Goal: Information Seeking & Learning: Find specific fact

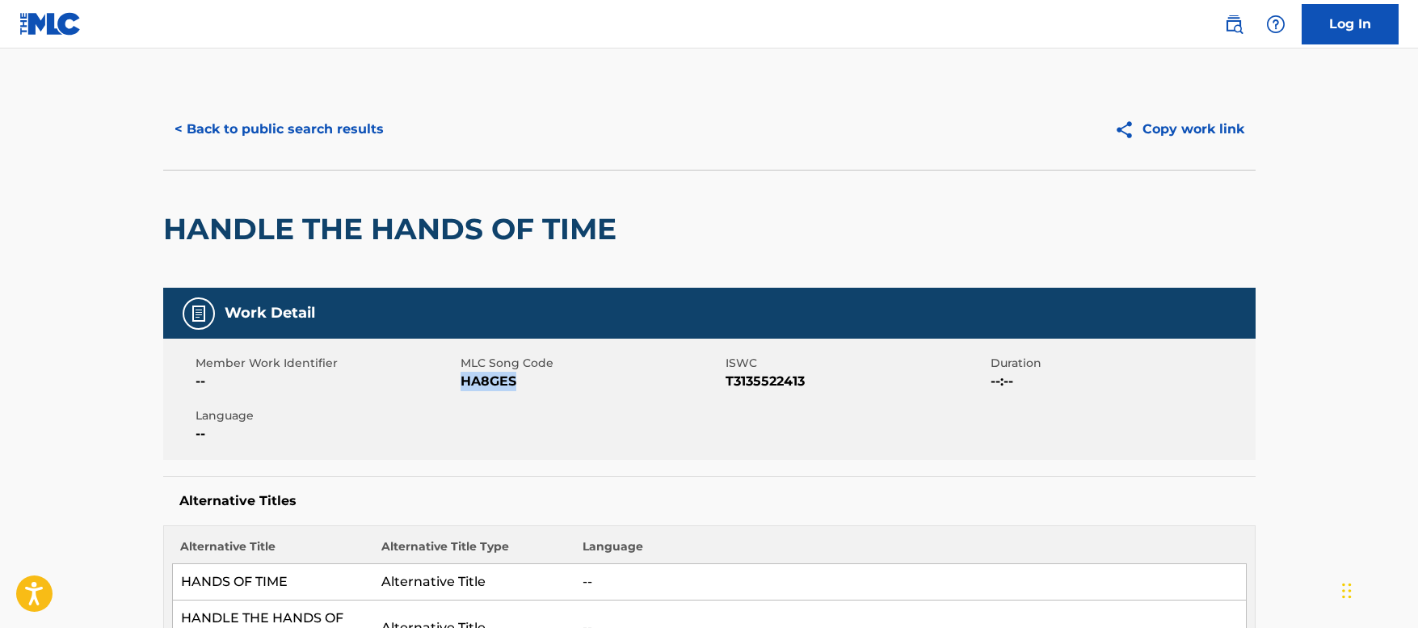
click at [305, 137] on button "< Back to public search results" at bounding box center [279, 129] width 232 height 40
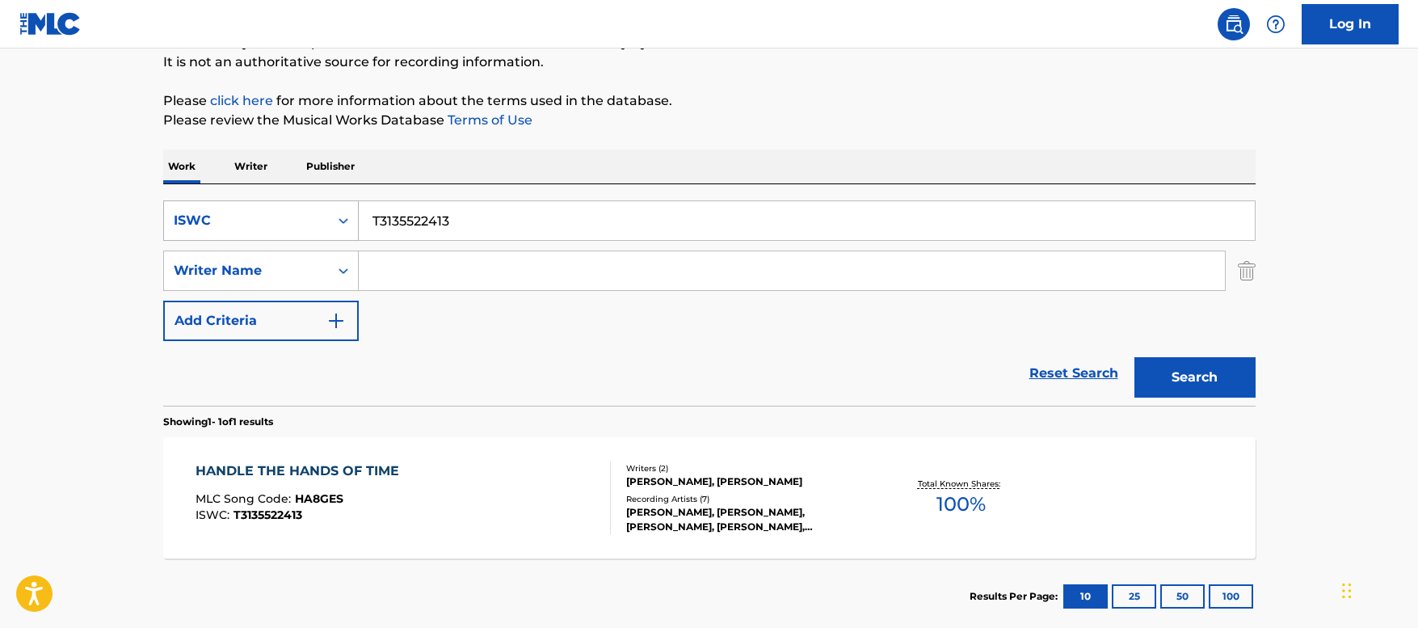
click at [275, 217] on div "ISWC" at bounding box center [246, 220] width 145 height 19
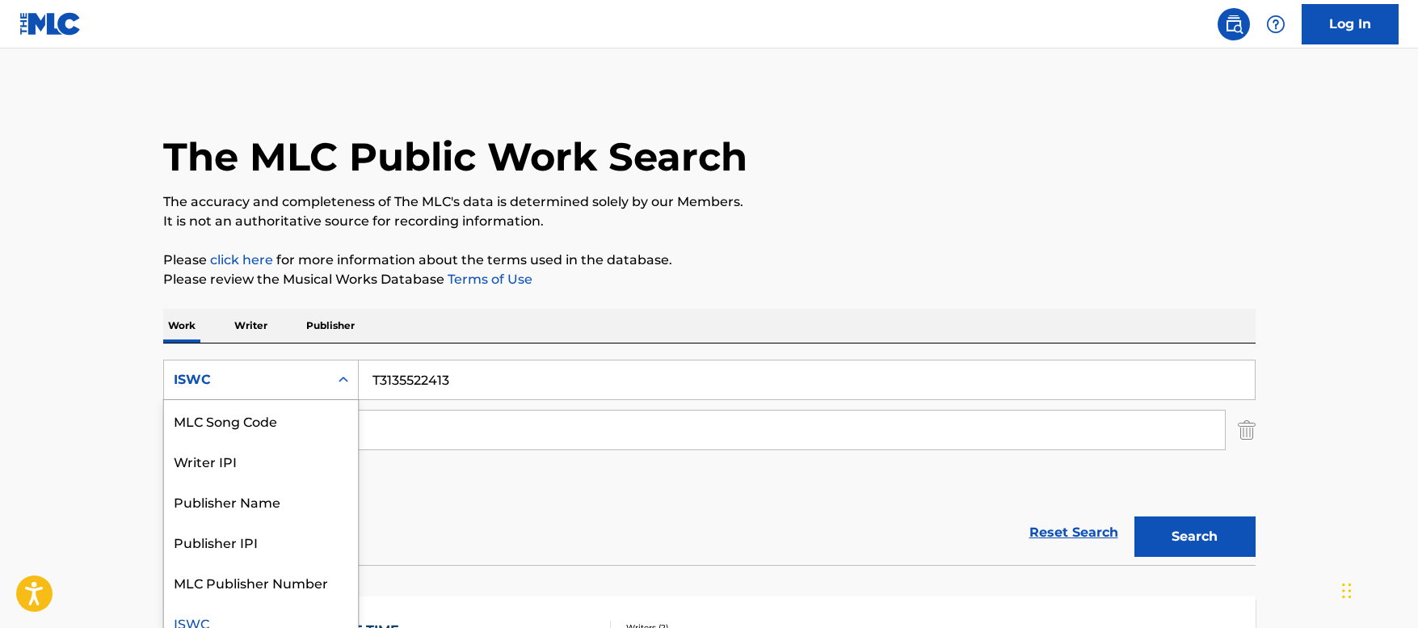
scroll to position [0, 0]
click at [236, 412] on div "Work Title" at bounding box center [261, 420] width 194 height 40
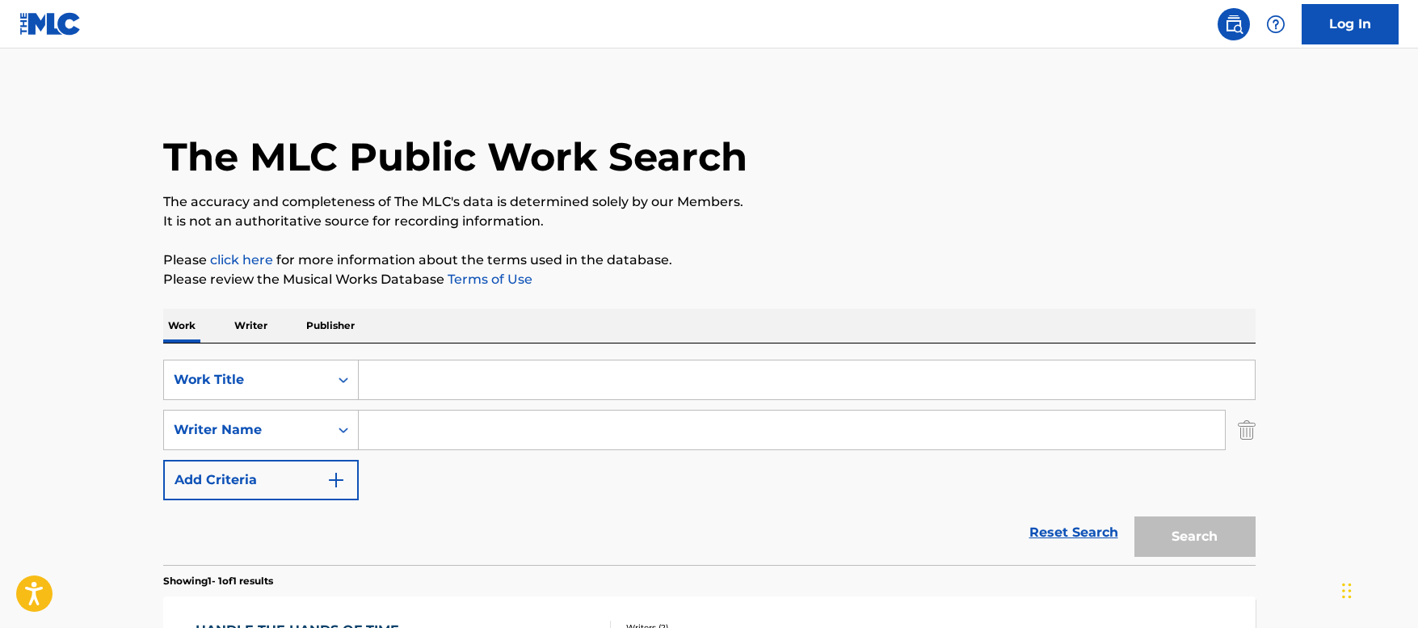
click at [428, 368] on input "Search Form" at bounding box center [807, 379] width 896 height 39
paste input "A07604"
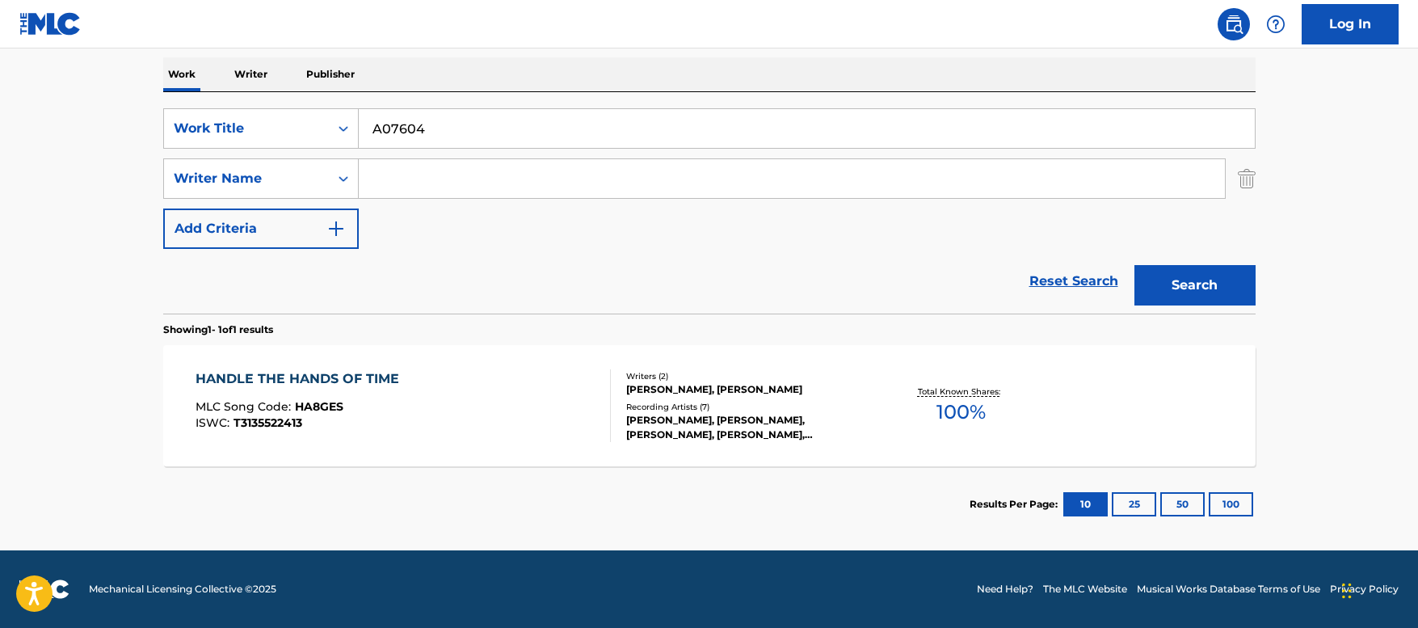
type input "A07604"
click at [1214, 278] on button "Search" at bounding box center [1195, 285] width 121 height 40
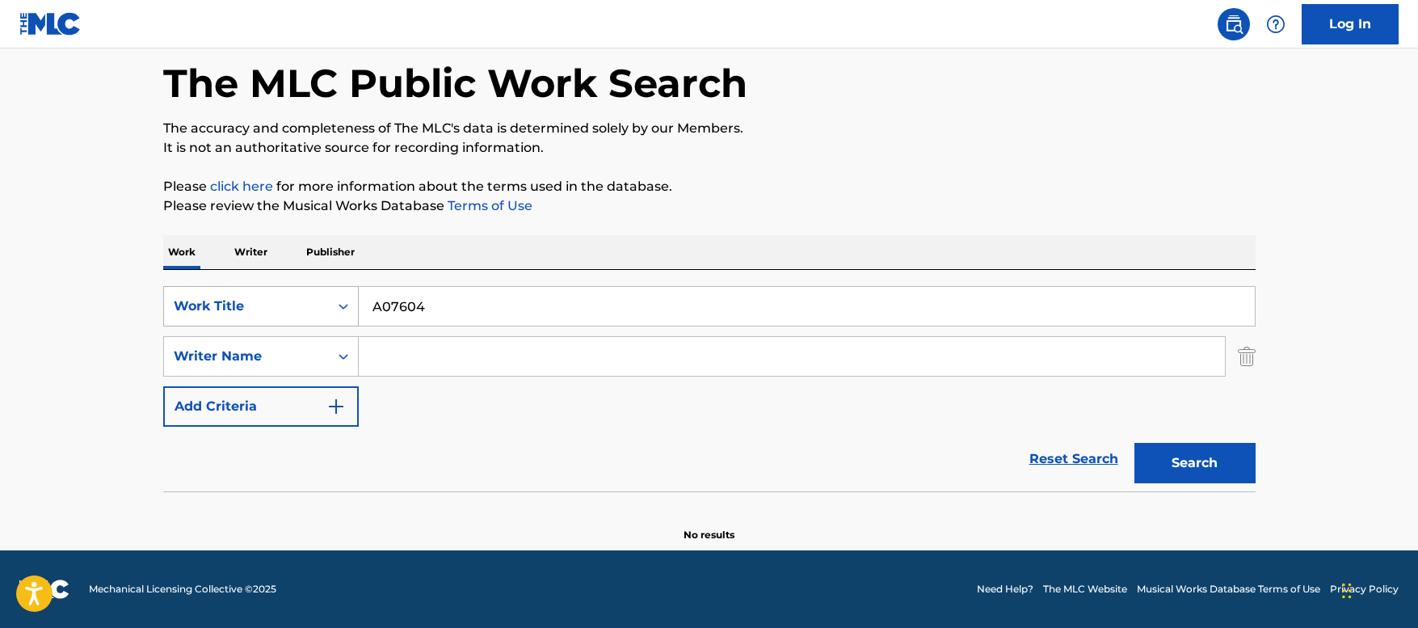
click at [288, 314] on div "Work Title" at bounding box center [246, 306] width 145 height 19
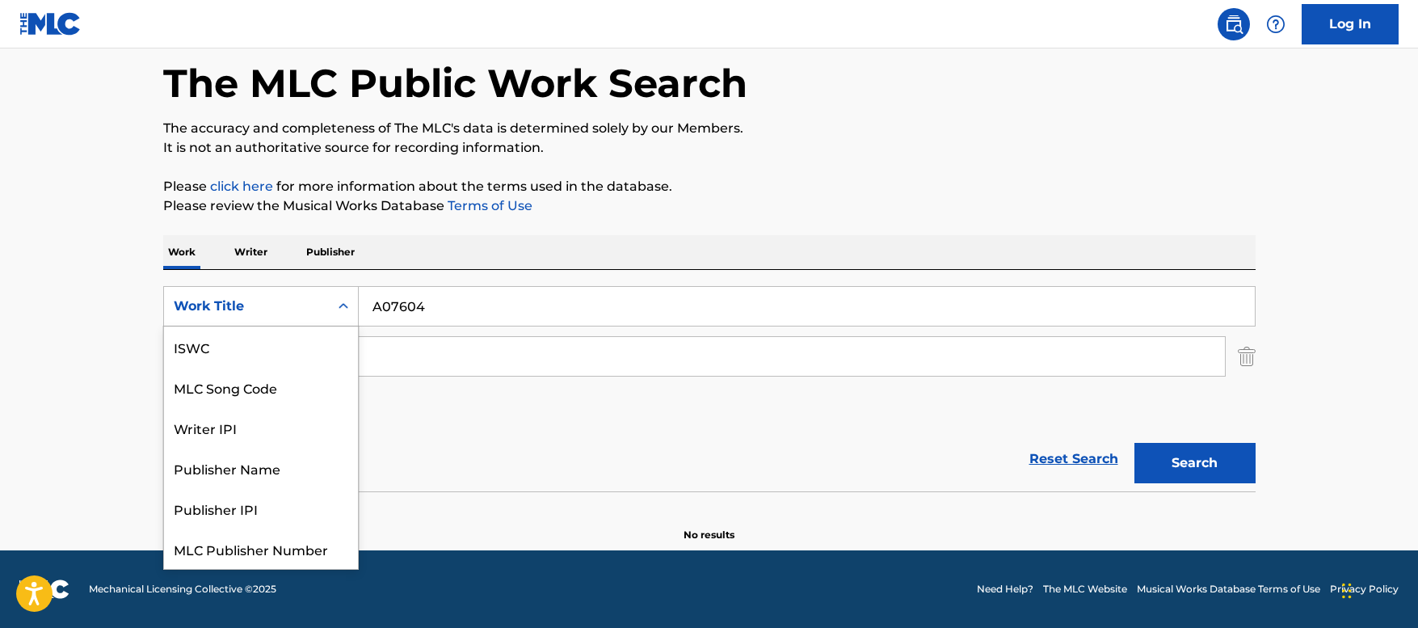
scroll to position [40, 0]
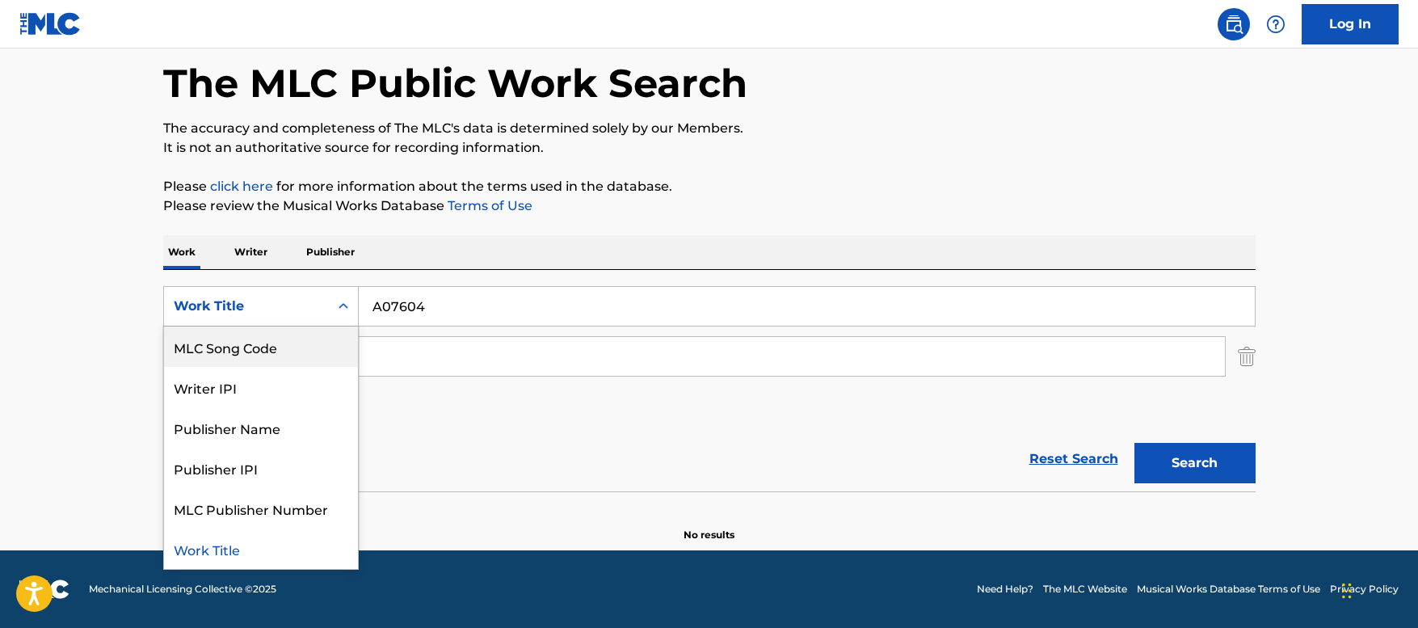
click at [258, 347] on div "MLC Song Code" at bounding box center [261, 346] width 194 height 40
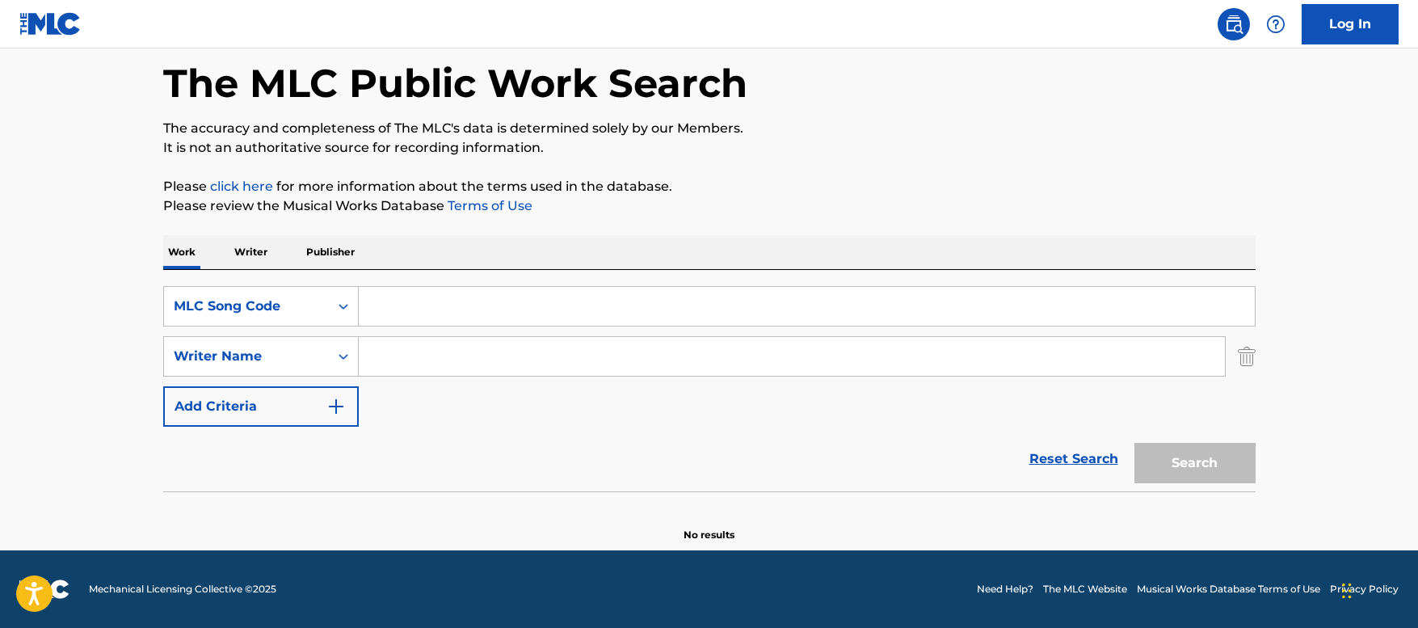
click at [394, 315] on input "Search Form" at bounding box center [807, 306] width 896 height 39
paste input "A07604"
click at [1185, 458] on button "Search" at bounding box center [1195, 463] width 121 height 40
click at [374, 303] on input "A07604" at bounding box center [807, 306] width 896 height 39
type input "A07604"
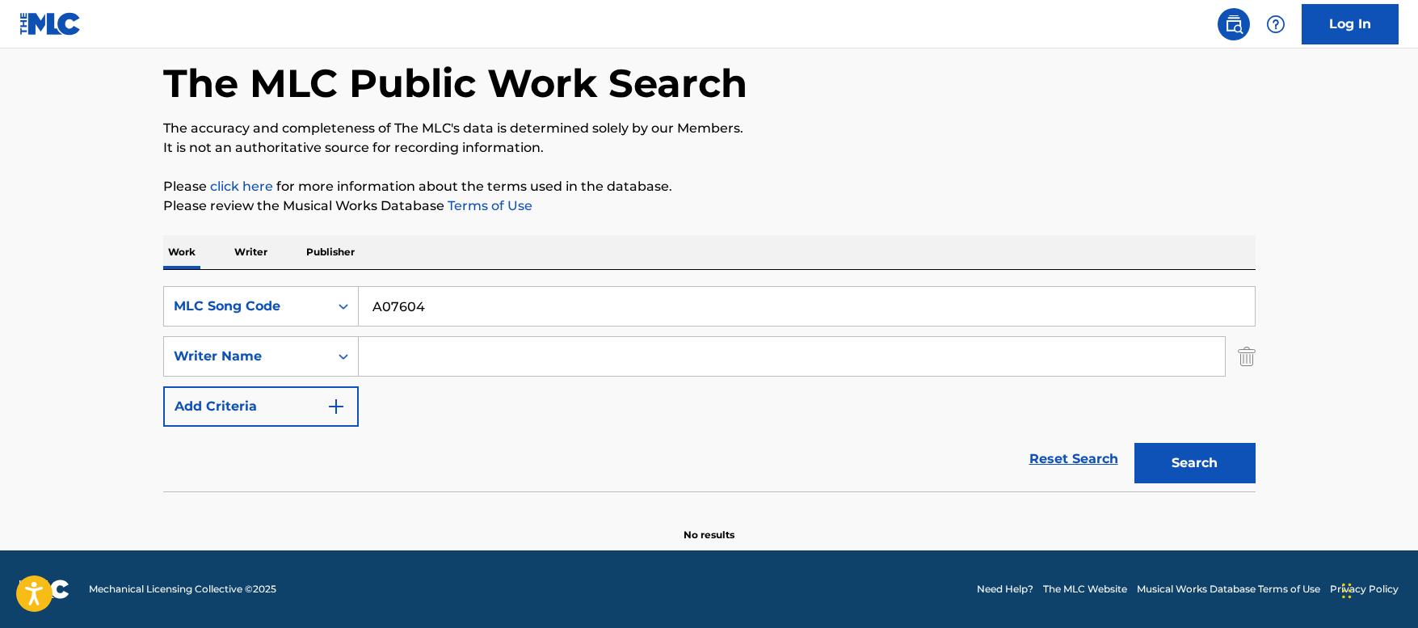
click at [1166, 455] on button "Search" at bounding box center [1195, 463] width 121 height 40
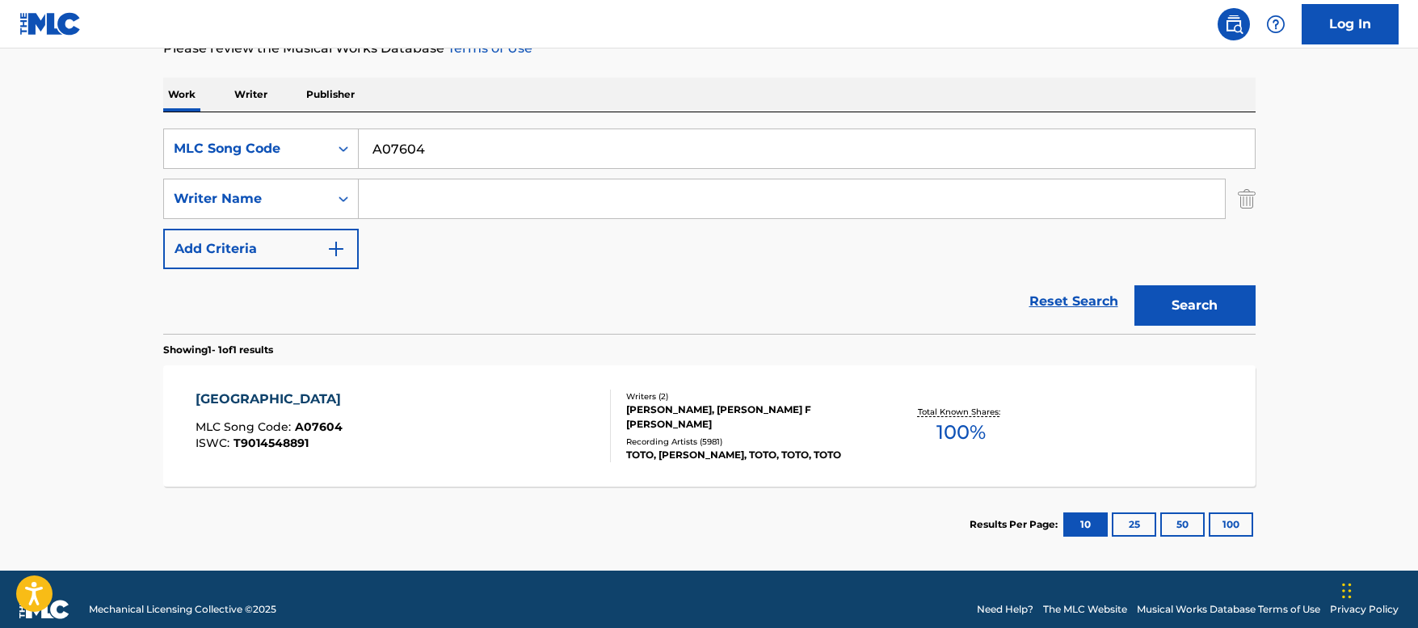
scroll to position [251, 0]
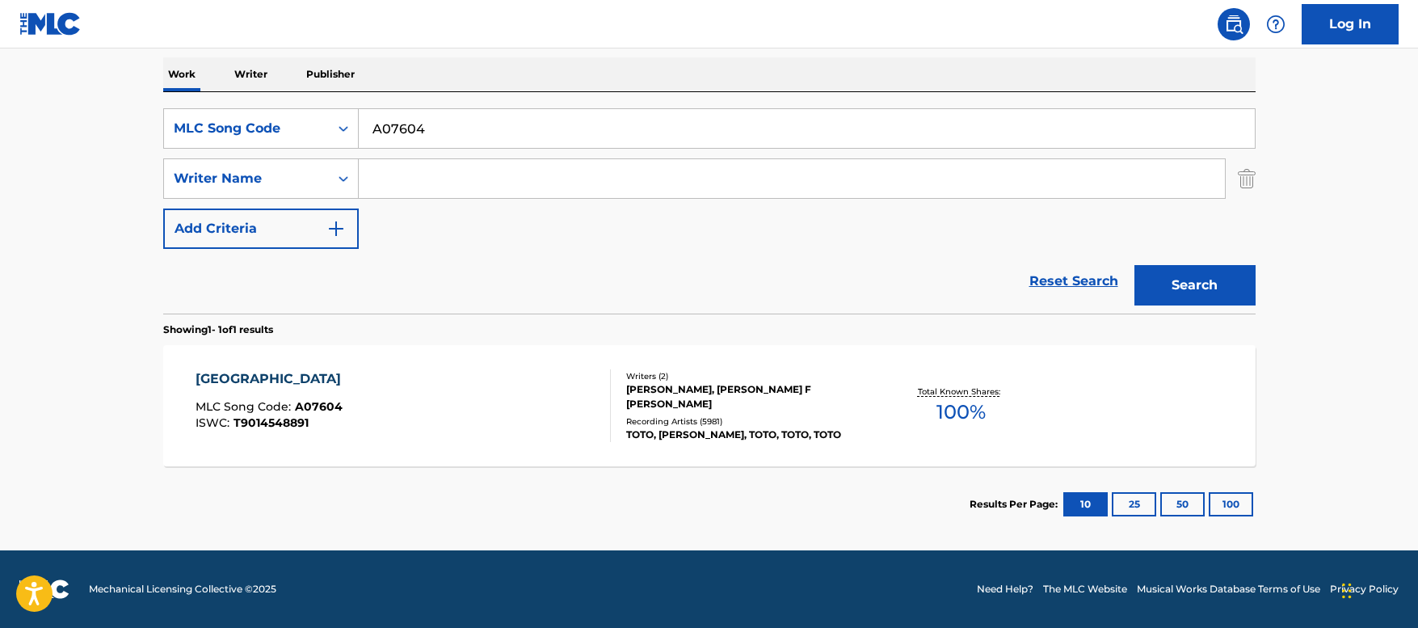
click at [458, 404] on div "AFRICA MLC Song Code : A07604 ISWC : T9014548891" at bounding box center [403, 405] width 415 height 73
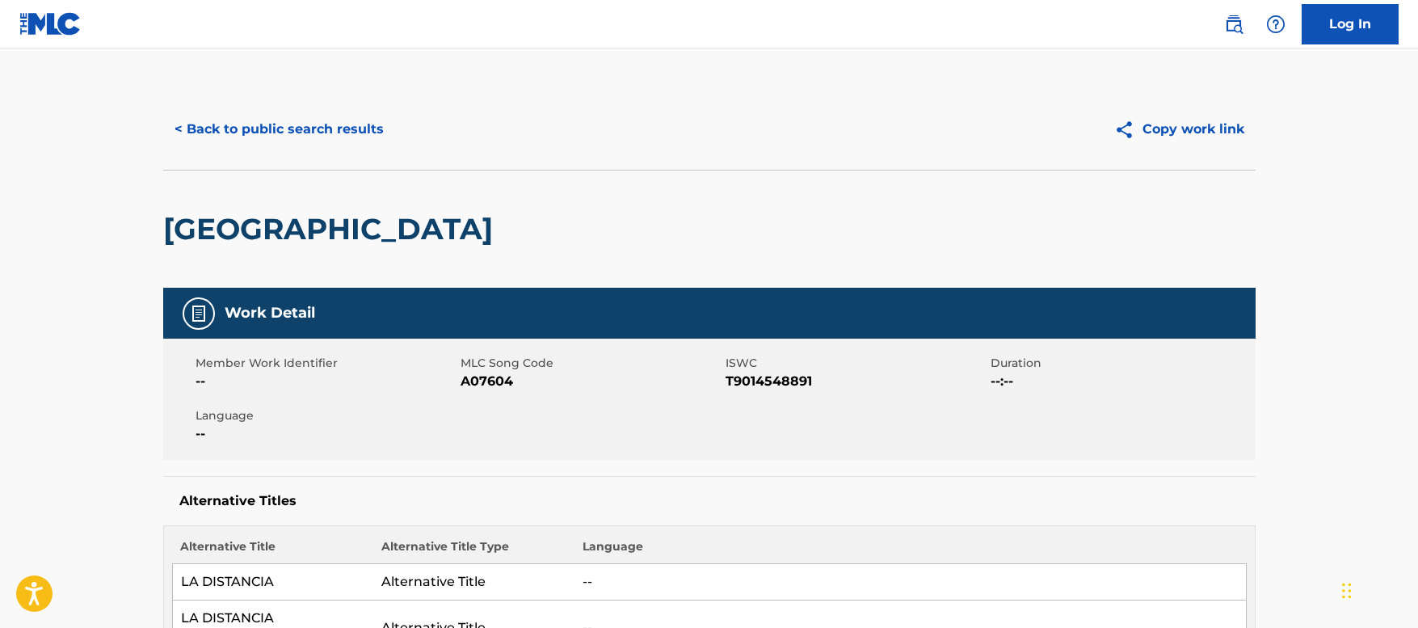
click at [323, 108] on div "< Back to public search results Copy work link" at bounding box center [709, 129] width 1093 height 81
click at [323, 121] on button "< Back to public search results" at bounding box center [279, 129] width 232 height 40
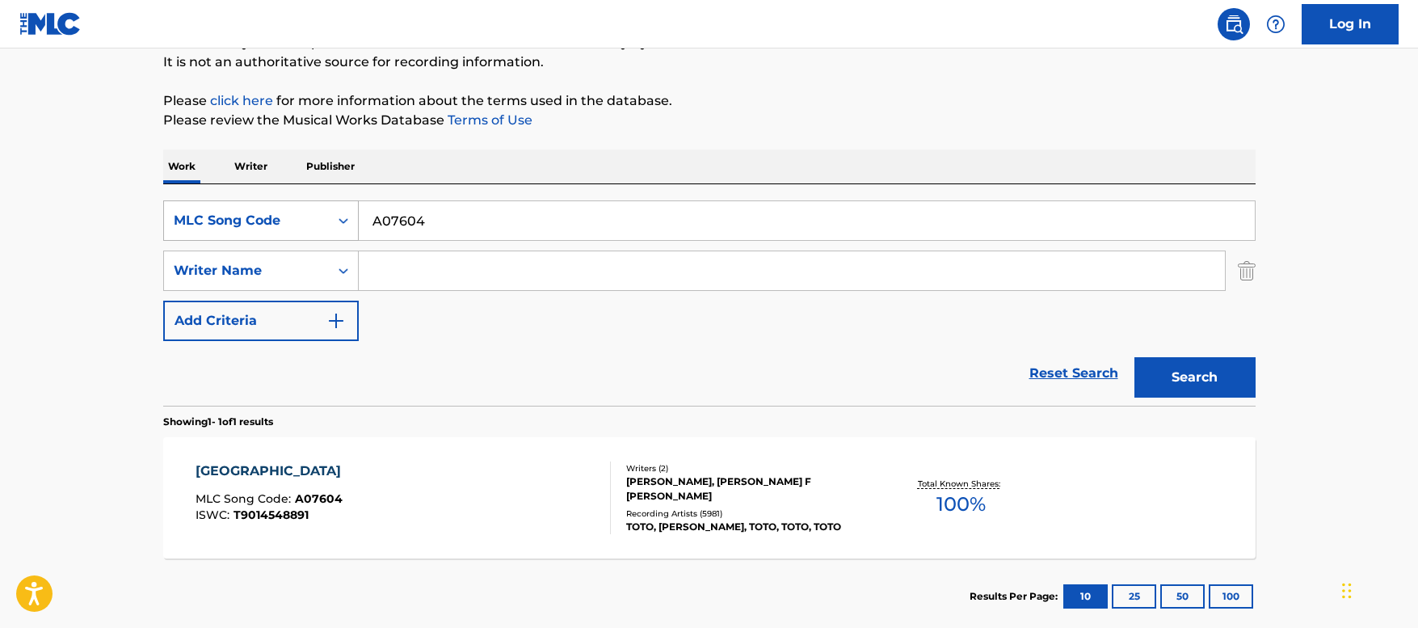
drag, startPoint x: 461, startPoint y: 213, endPoint x: 274, endPoint y: 223, distance: 187.0
click at [274, 223] on div "SearchWithCriteria9842b7ef-56fa-4a25-a672-e4bf50977ecd MLC Song Code A07604" at bounding box center [709, 220] width 1093 height 40
paste input "TX2NKF"
type input "TX2NKF"
click at [1185, 371] on button "Search" at bounding box center [1195, 377] width 121 height 40
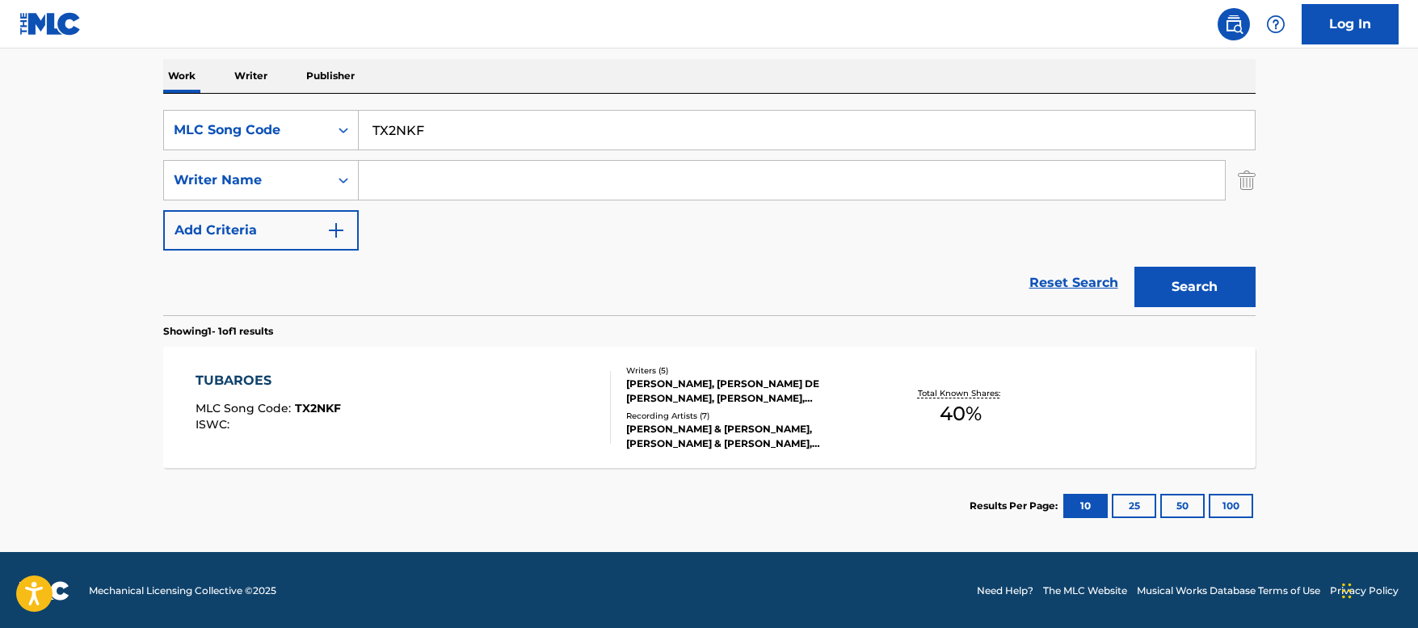
scroll to position [251, 0]
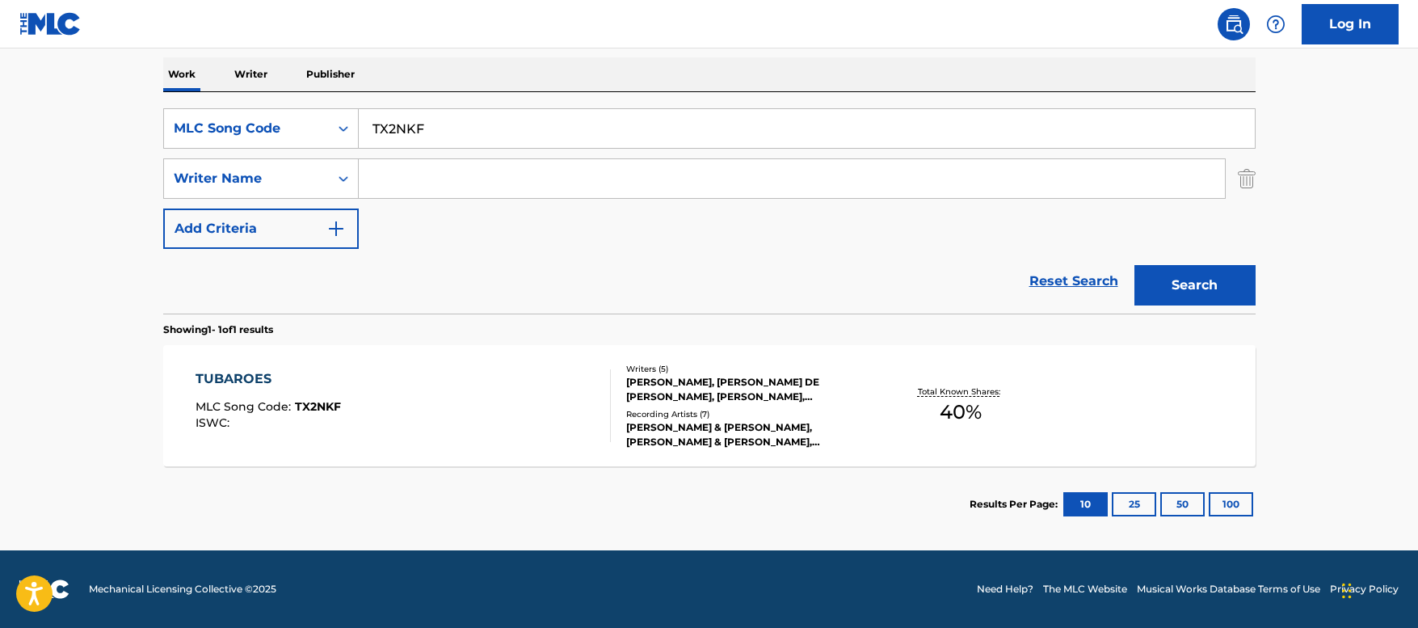
click at [525, 396] on div "TUBAROES MLC Song Code : TX2NKF ISWC :" at bounding box center [403, 405] width 415 height 73
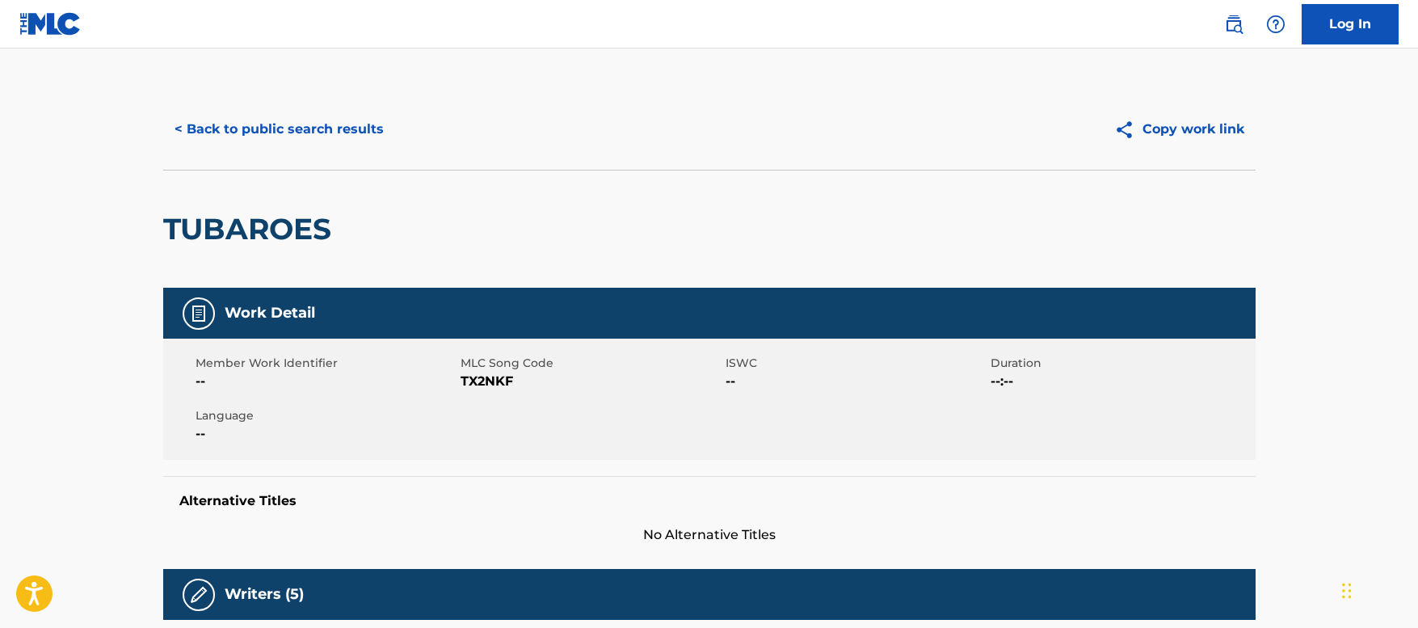
click at [324, 130] on button "< Back to public search results" at bounding box center [279, 129] width 232 height 40
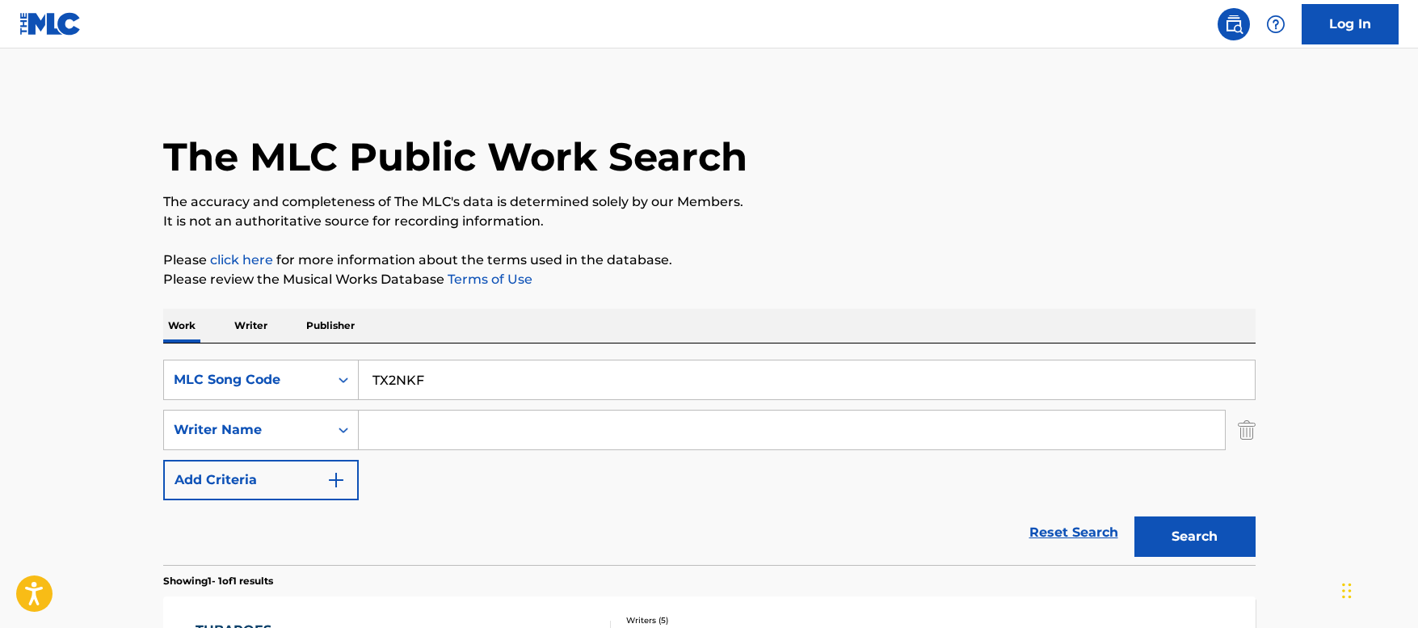
scroll to position [159, 0]
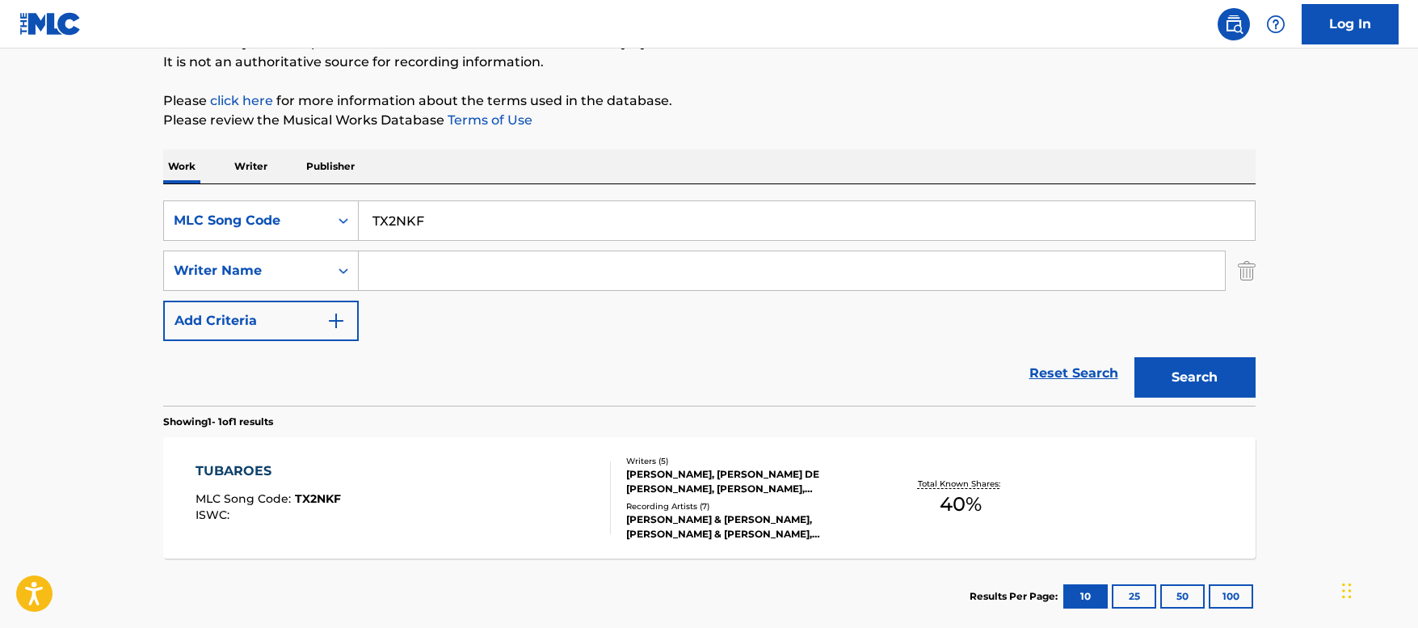
drag, startPoint x: 438, startPoint y: 210, endPoint x: 193, endPoint y: 181, distance: 246.6
click at [193, 181] on div "Work Writer Publisher SearchWithCriteria9842b7ef-56fa-4a25-a672-e4bf50977ecd ML…" at bounding box center [709, 391] width 1093 height 485
paste input "W55LIO"
type input "W55LIO"
click at [1178, 377] on button "Search" at bounding box center [1195, 377] width 121 height 40
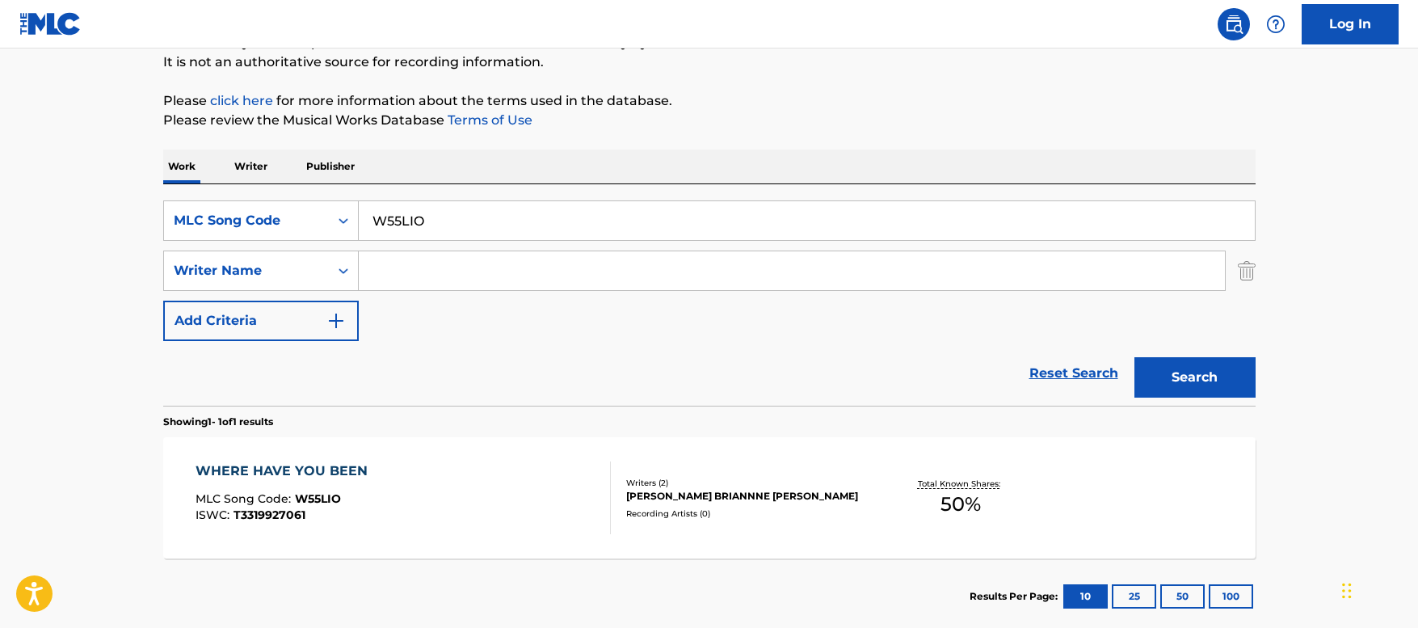
click at [409, 480] on div "WHERE HAVE YOU BEEN MLC Song Code : W55LIO ISWC : T3319927061" at bounding box center [403, 497] width 415 height 73
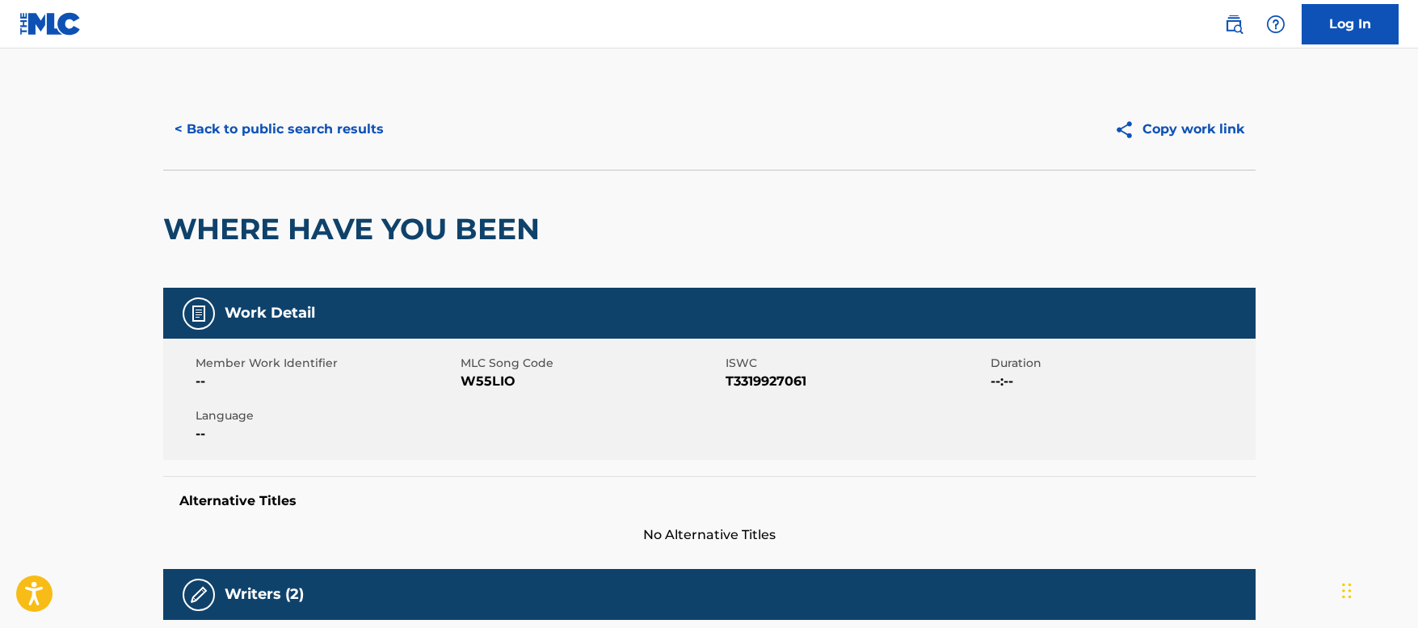
click at [318, 139] on button "< Back to public search results" at bounding box center [279, 129] width 232 height 40
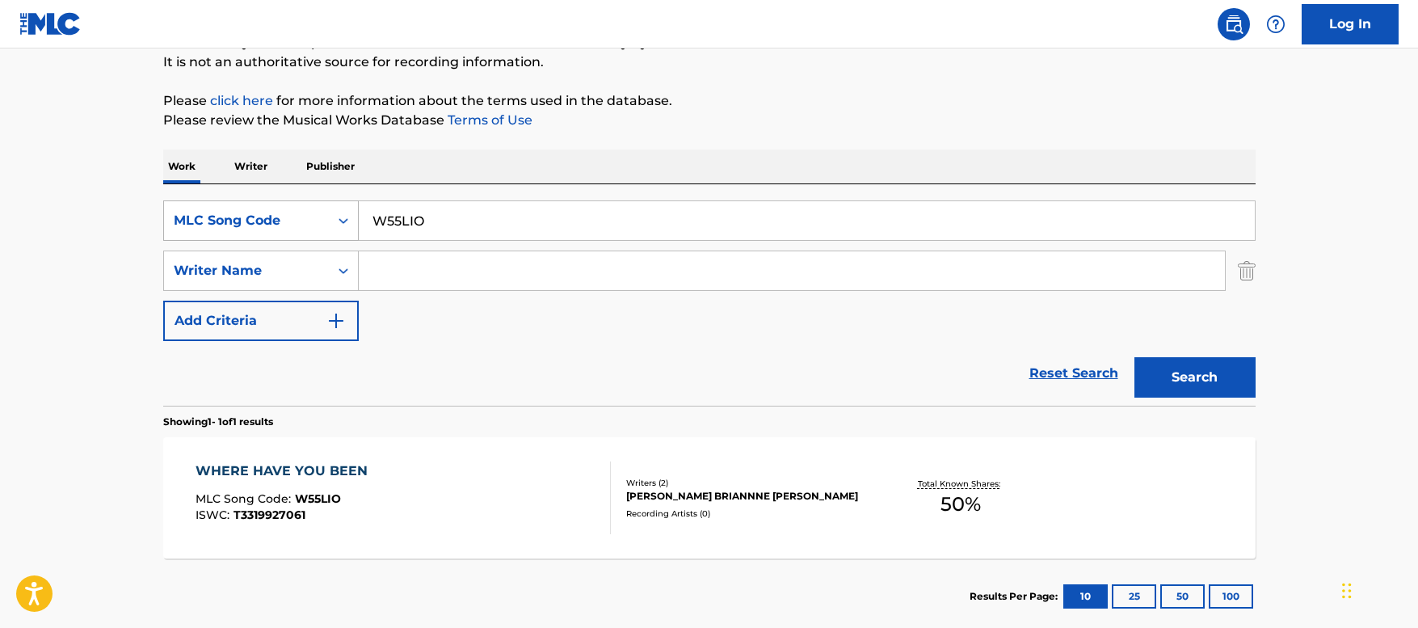
click at [297, 229] on div "MLC Song Code" at bounding box center [246, 220] width 145 height 19
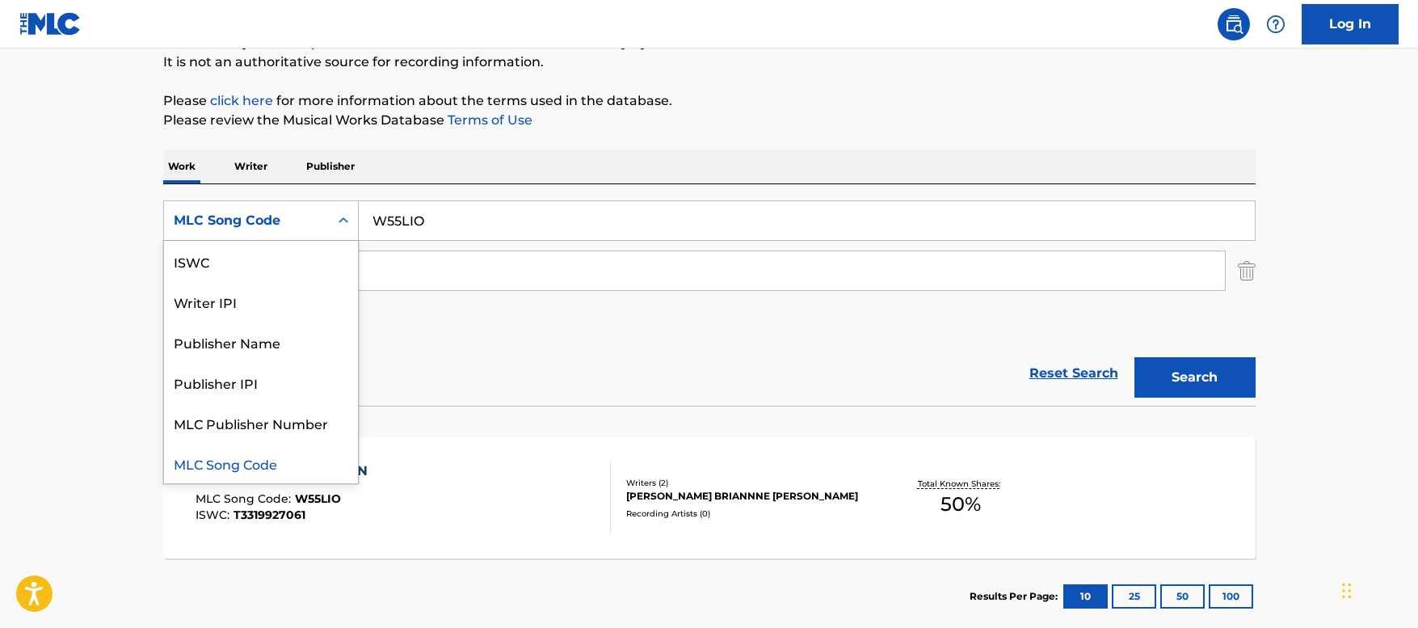
scroll to position [0, 0]
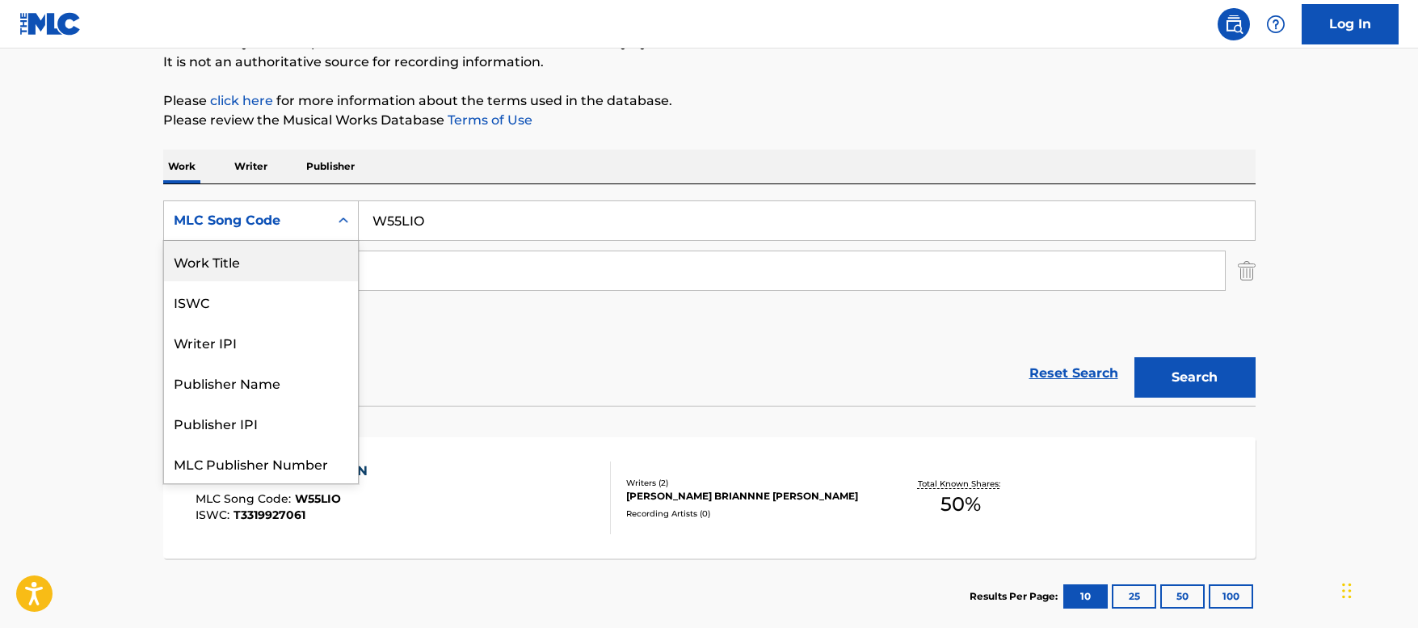
click at [228, 273] on div "Work Title" at bounding box center [261, 261] width 194 height 40
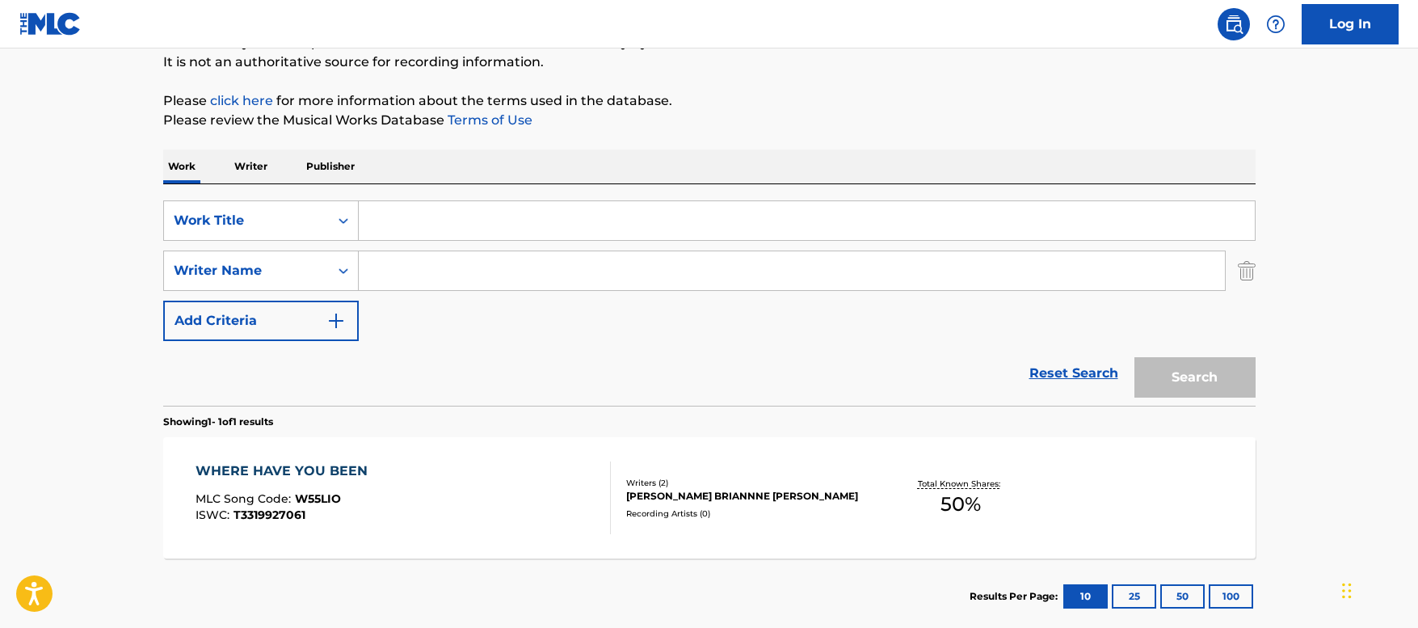
click at [412, 263] on input "Search Form" at bounding box center [792, 270] width 866 height 39
paste input "Sonnenblick"
type input "Sonnenblick"
click at [416, 213] on input "Search Form" at bounding box center [807, 220] width 896 height 39
click at [1213, 370] on button "Search" at bounding box center [1195, 377] width 121 height 40
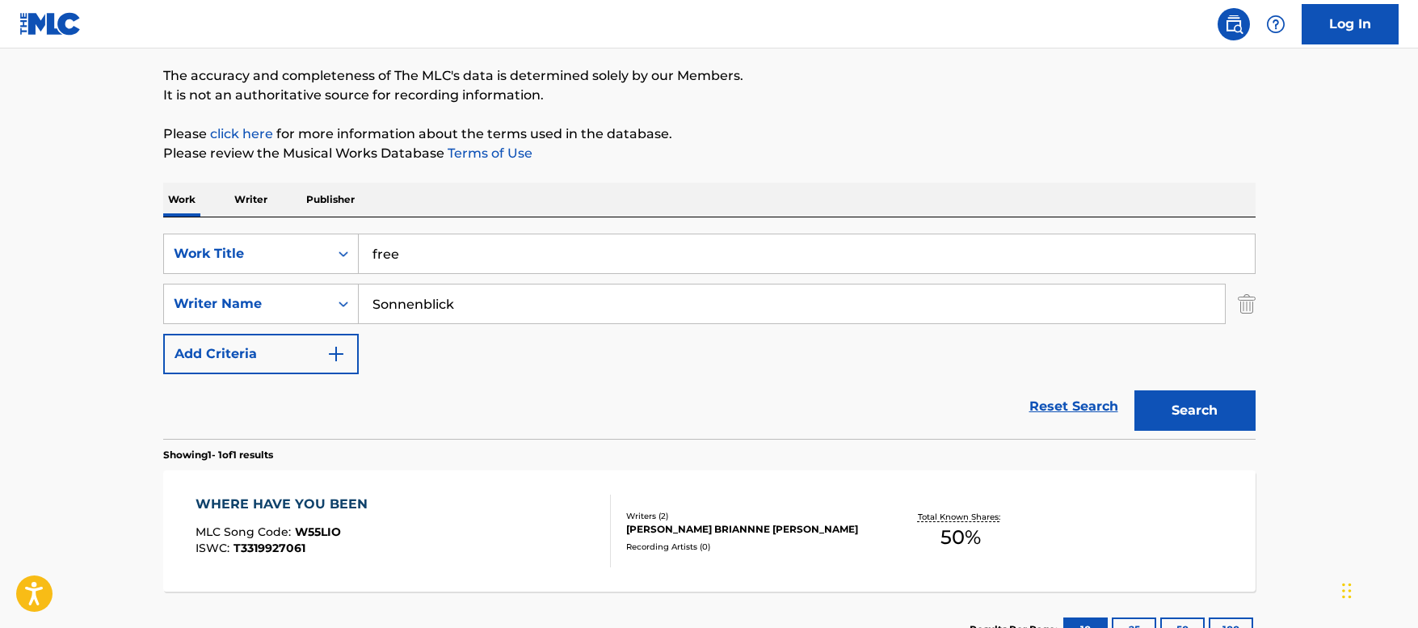
scroll to position [159, 0]
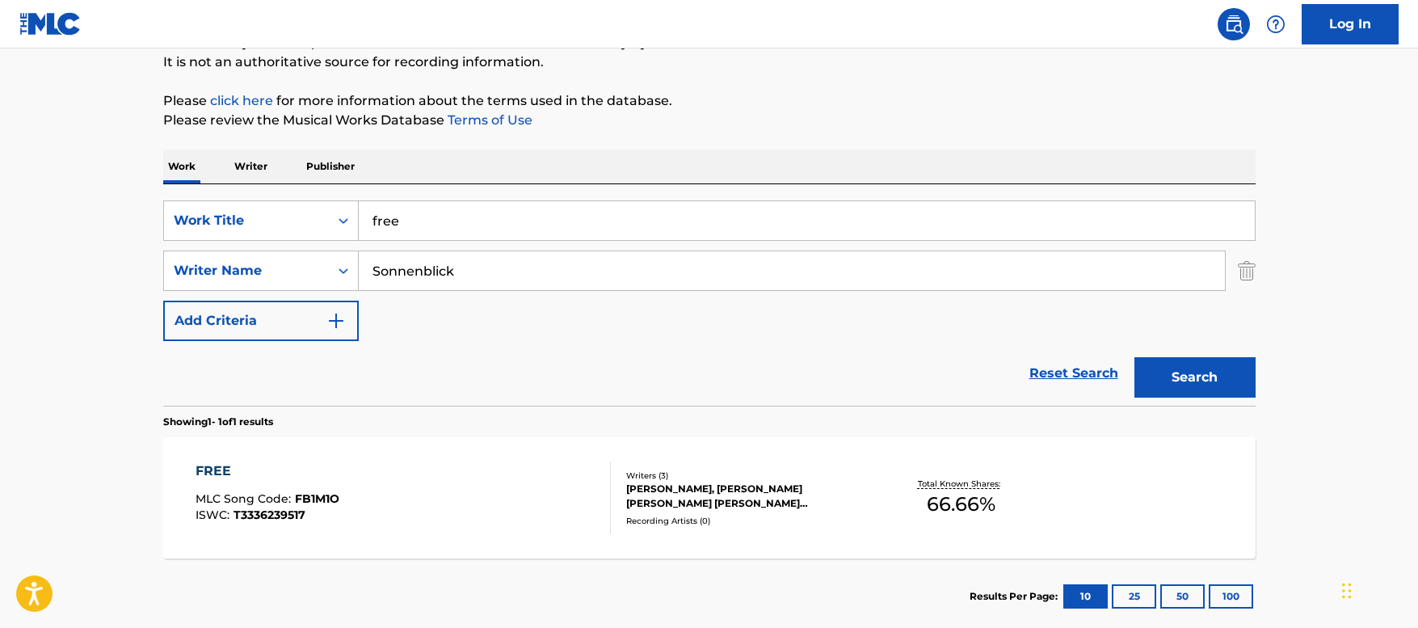
drag, startPoint x: 418, startPoint y: 221, endPoint x: 181, endPoint y: 193, distance: 238.4
click at [181, 193] on div "SearchWithCriteria400dbaba-3ac9-4990-9cf4-d2288dfdea25 Work Title free SearchWi…" at bounding box center [709, 294] width 1093 height 221
paste input "What It Sounds Lik"
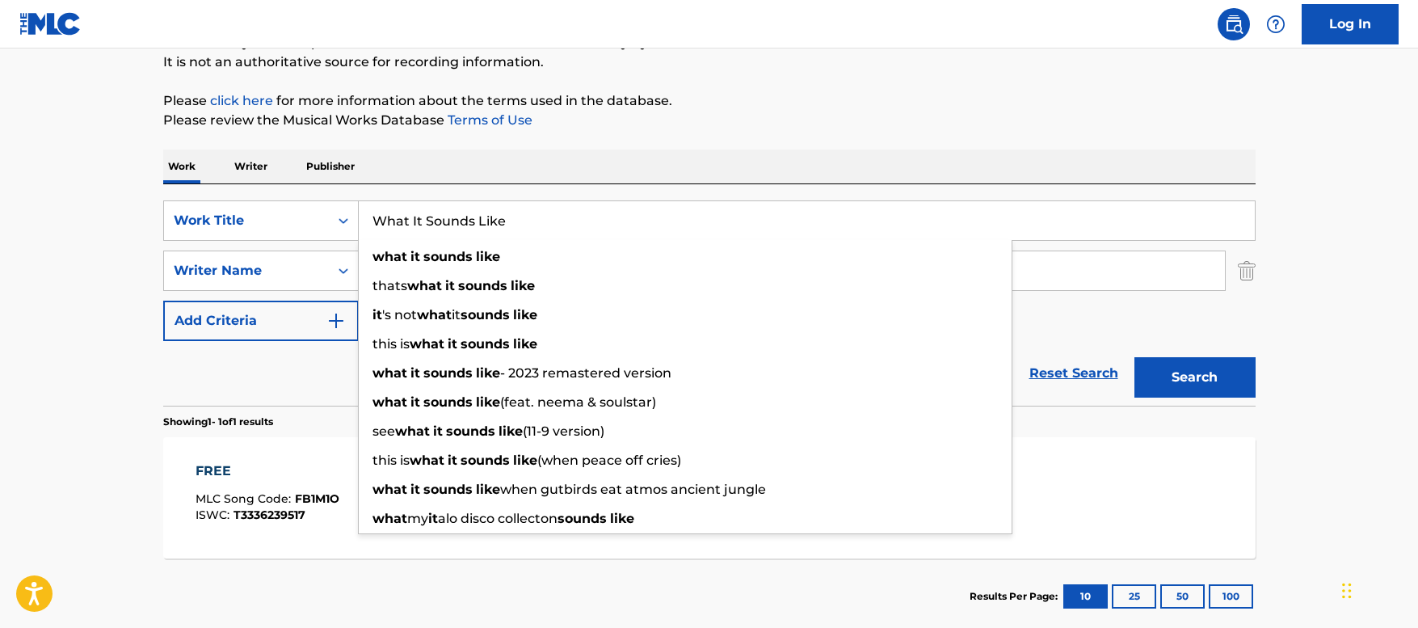
type input "What It Sounds Like"
click at [91, 249] on main "The MLC Public Work Search The accuracy and completeness of The MLC's data is d…" at bounding box center [709, 265] width 1418 height 753
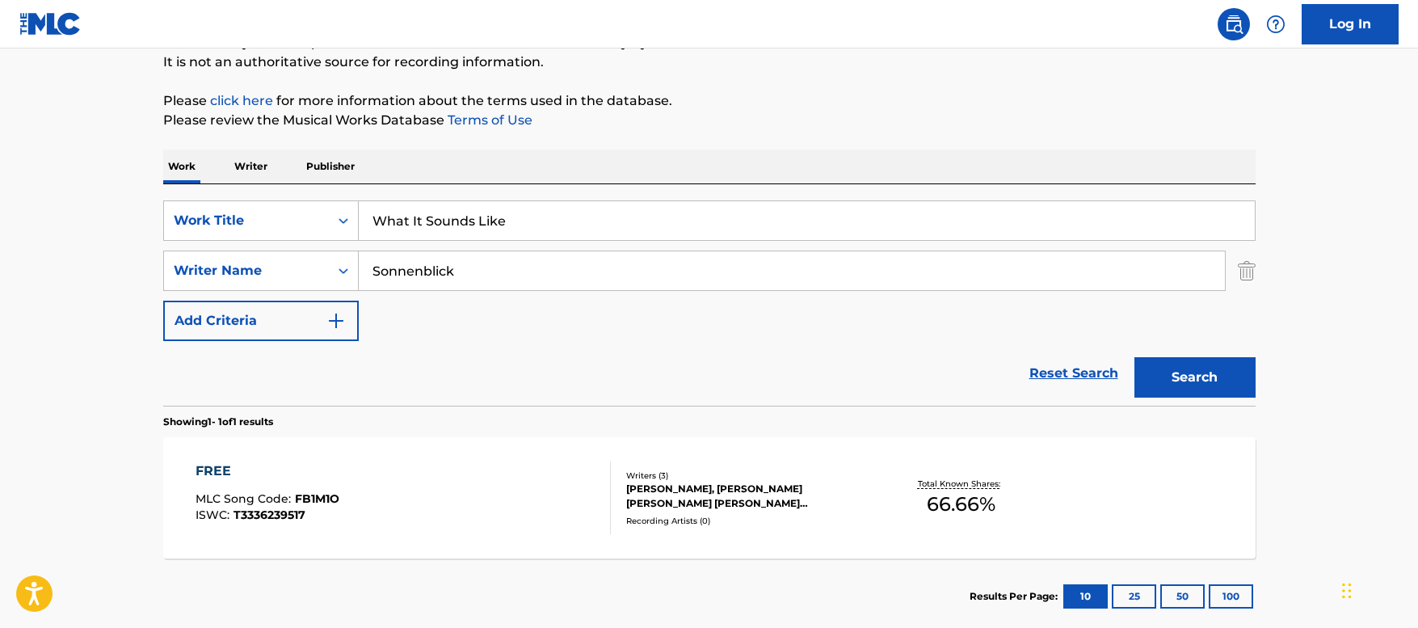
click at [1198, 384] on button "Search" at bounding box center [1195, 377] width 121 height 40
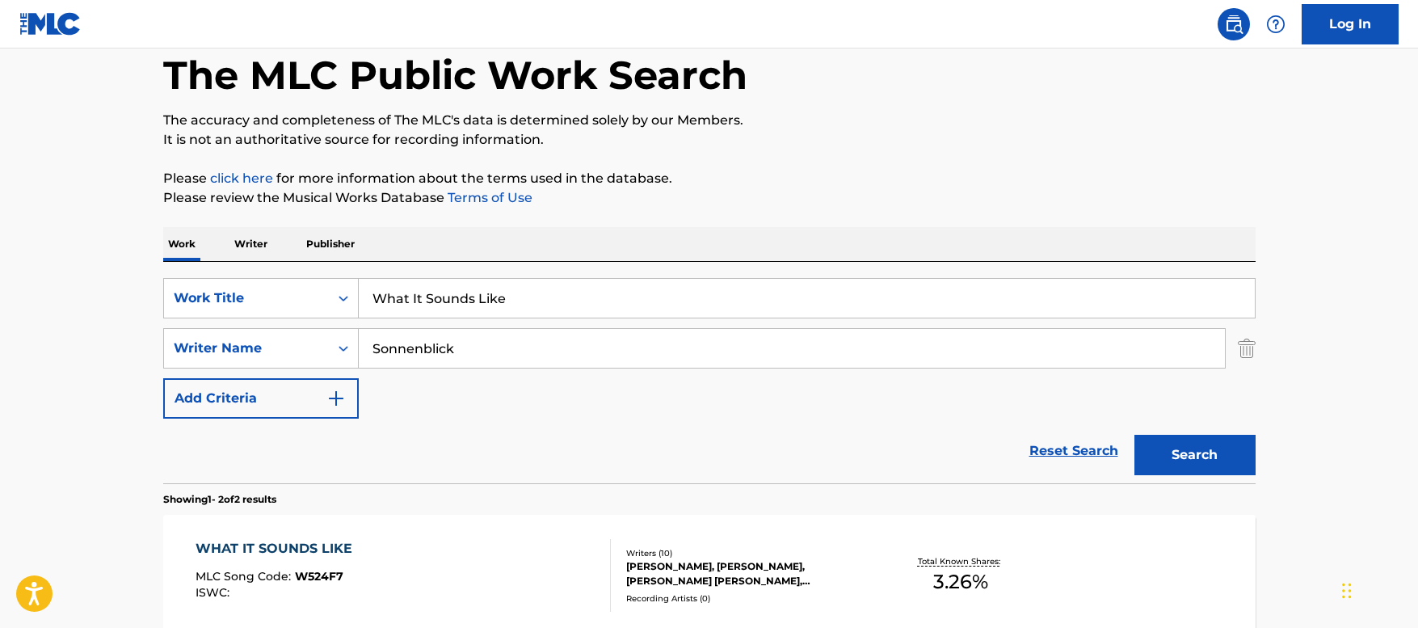
scroll to position [78, 0]
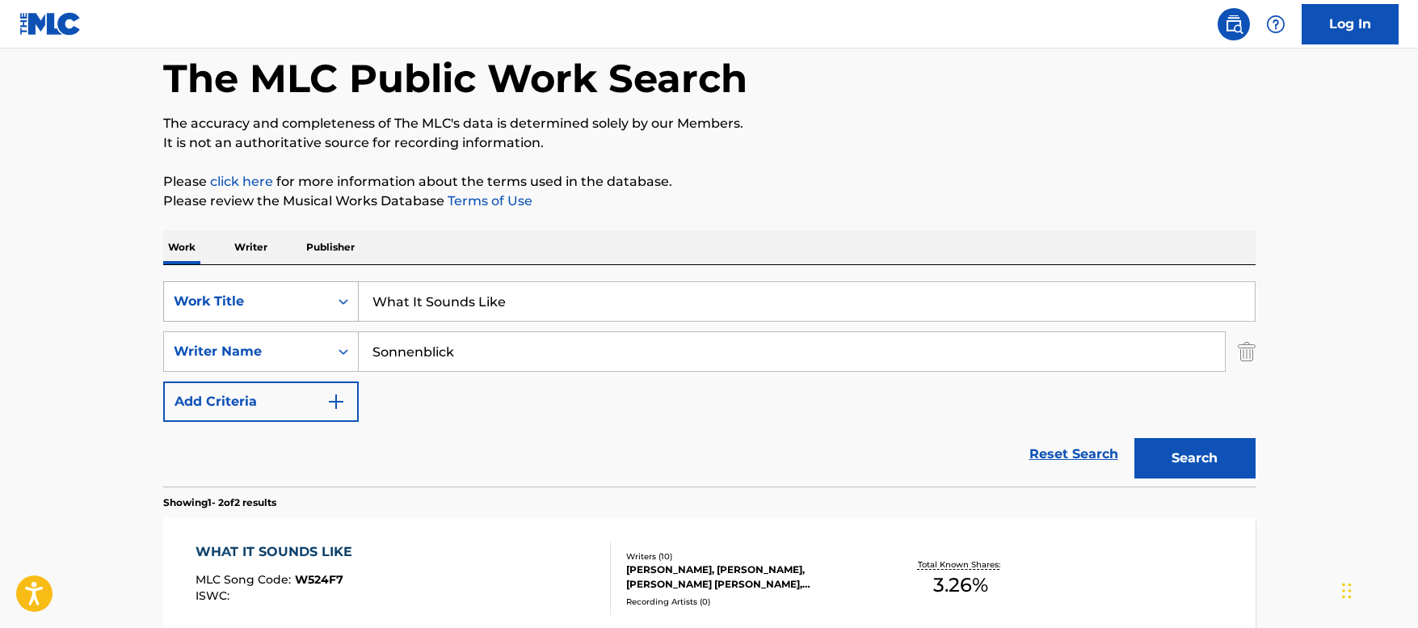
drag, startPoint x: 298, startPoint y: 318, endPoint x: 293, endPoint y: 306, distance: 12.3
click at [293, 307] on div "Work Title" at bounding box center [261, 301] width 196 height 40
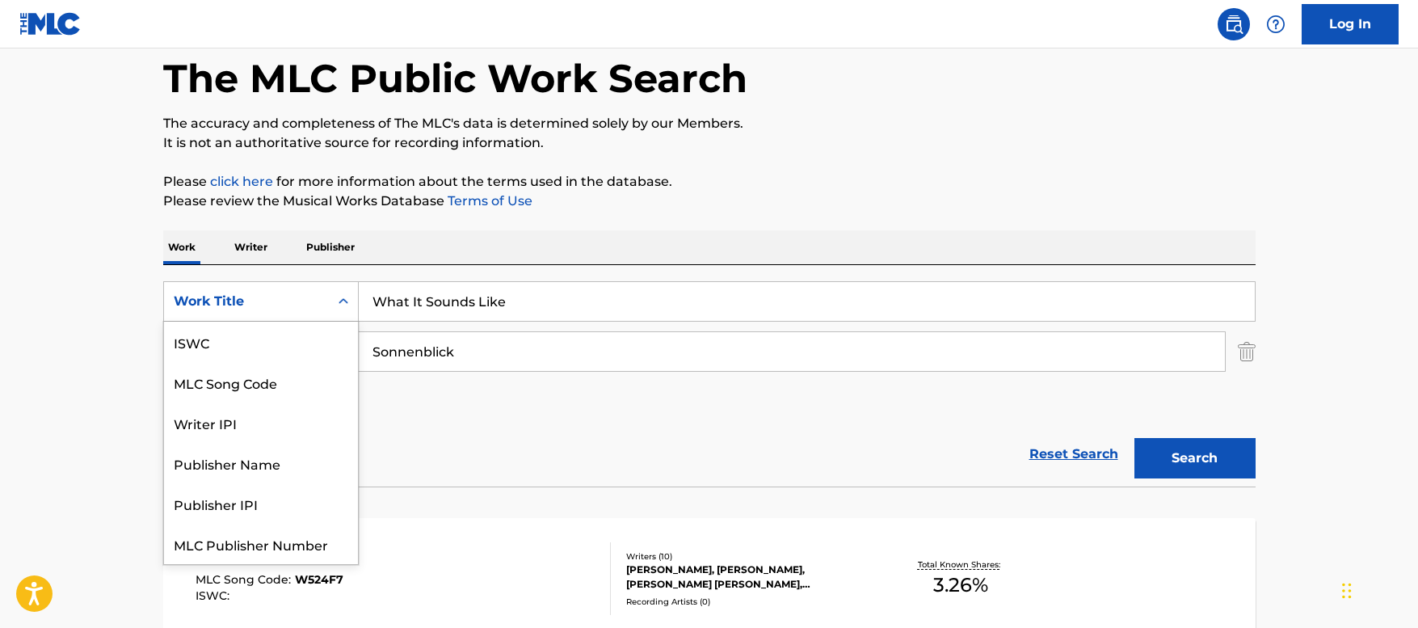
scroll to position [40, 0]
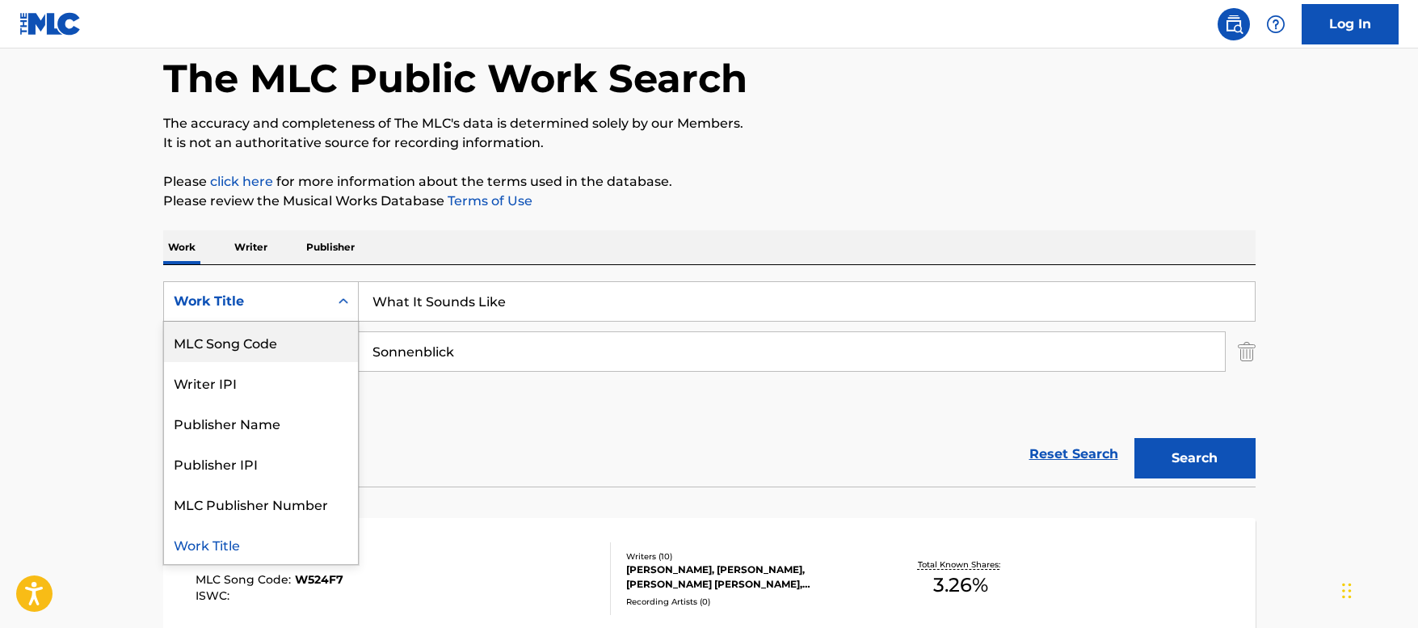
click at [284, 356] on div "MLC Song Code" at bounding box center [261, 342] width 194 height 40
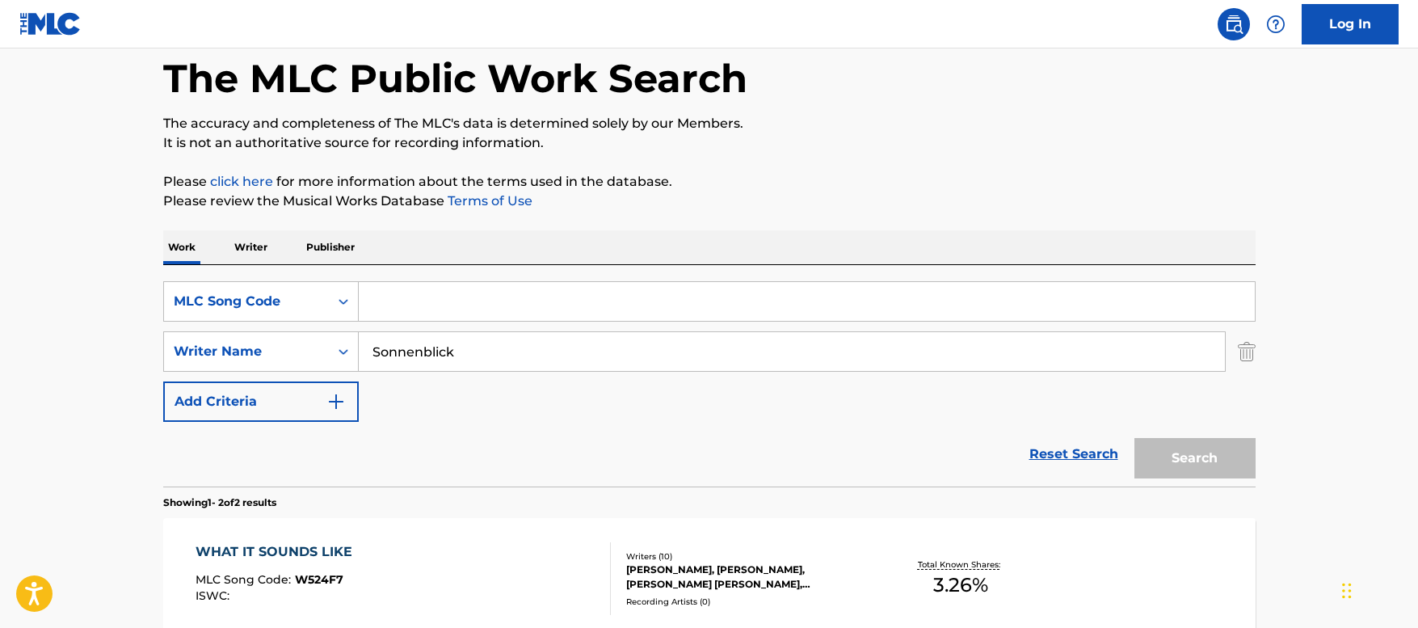
drag, startPoint x: 378, startPoint y: 326, endPoint x: 465, endPoint y: 300, distance: 91.3
click at [465, 300] on input "Search Form" at bounding box center [807, 301] width 896 height 39
paste input "BD65AO"
type input "BD65AO"
click at [424, 356] on input "Sonnenblick" at bounding box center [792, 351] width 866 height 39
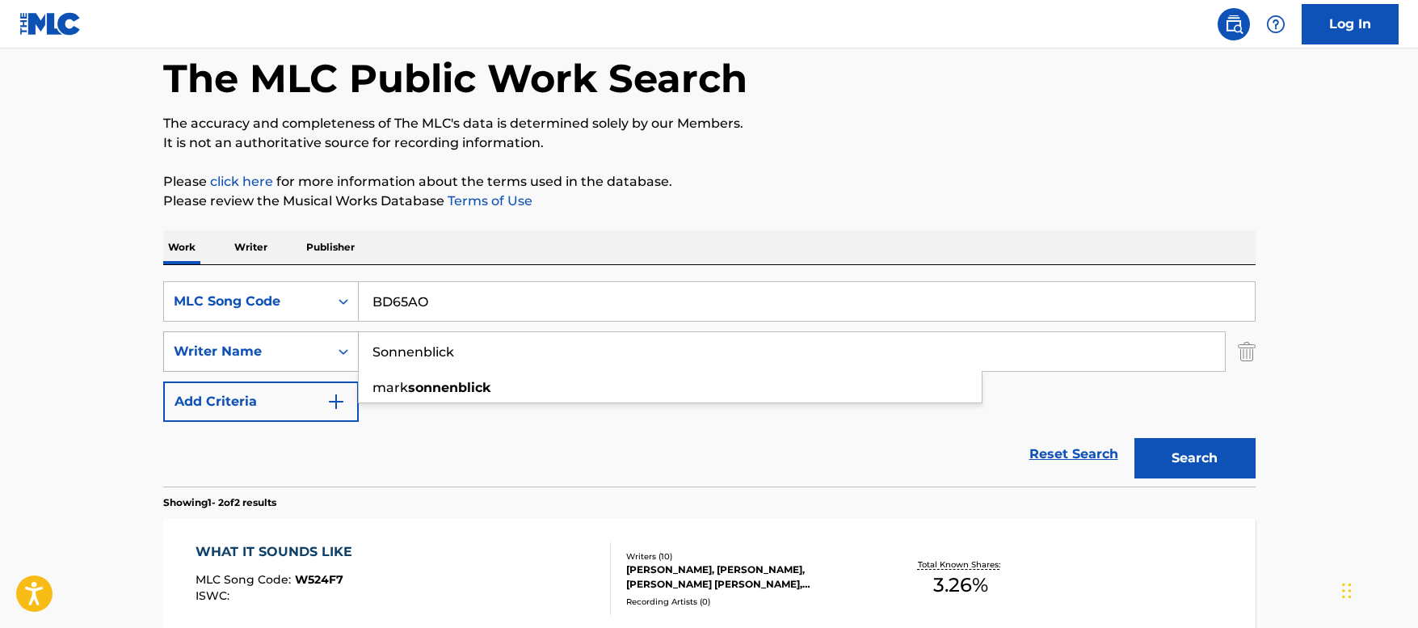
drag, startPoint x: 377, startPoint y: 350, endPoint x: 315, endPoint y: 350, distance: 61.4
click at [315, 350] on div "SearchWithCriteriaae116688-adc7-4665-81e5-dd0ca76d2911 Writer Name Sonnenblick …" at bounding box center [709, 351] width 1093 height 40
click at [1208, 440] on button "Search" at bounding box center [1195, 458] width 121 height 40
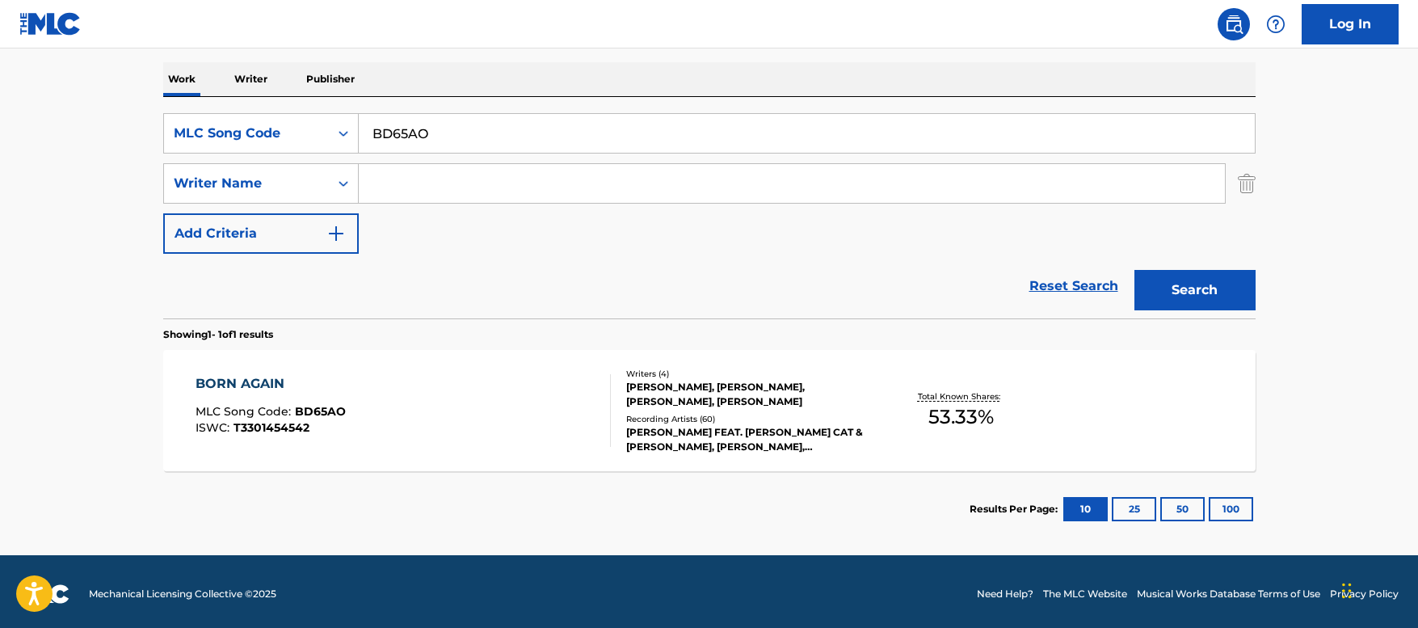
scroll to position [251, 0]
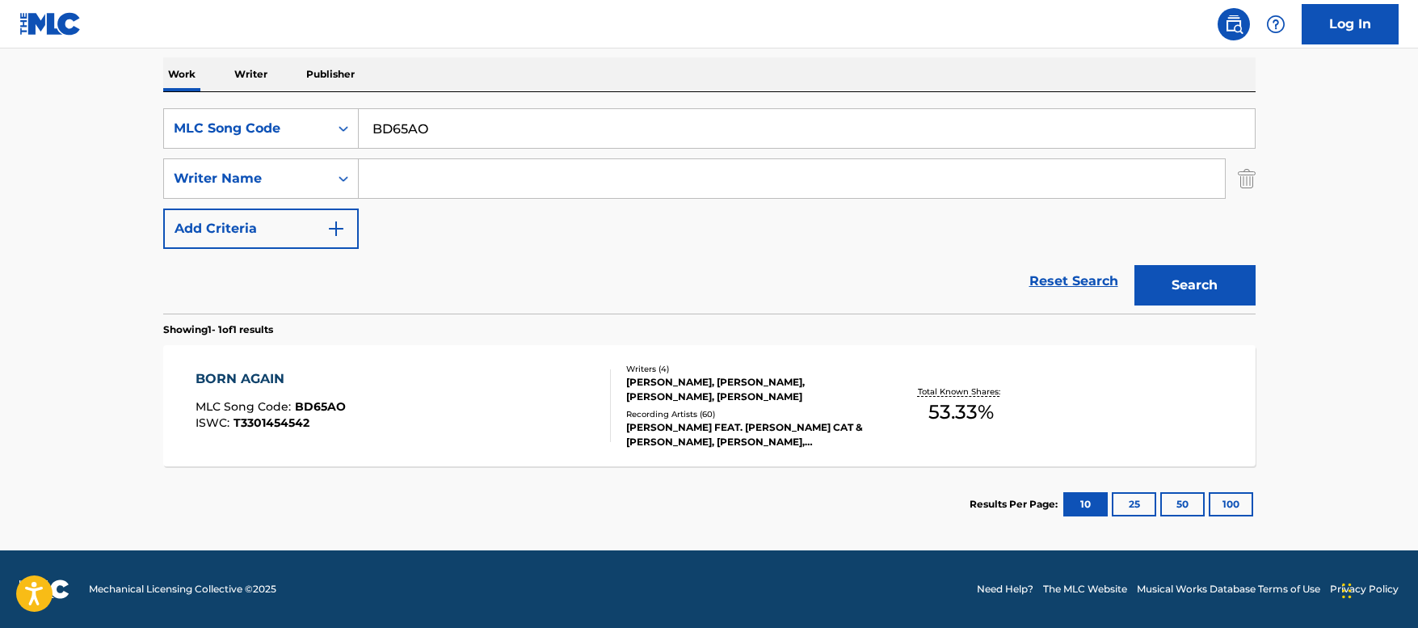
click at [413, 398] on div "BORN AGAIN MLC Song Code : BD65AO ISWC : T3301454542" at bounding box center [403, 405] width 415 height 73
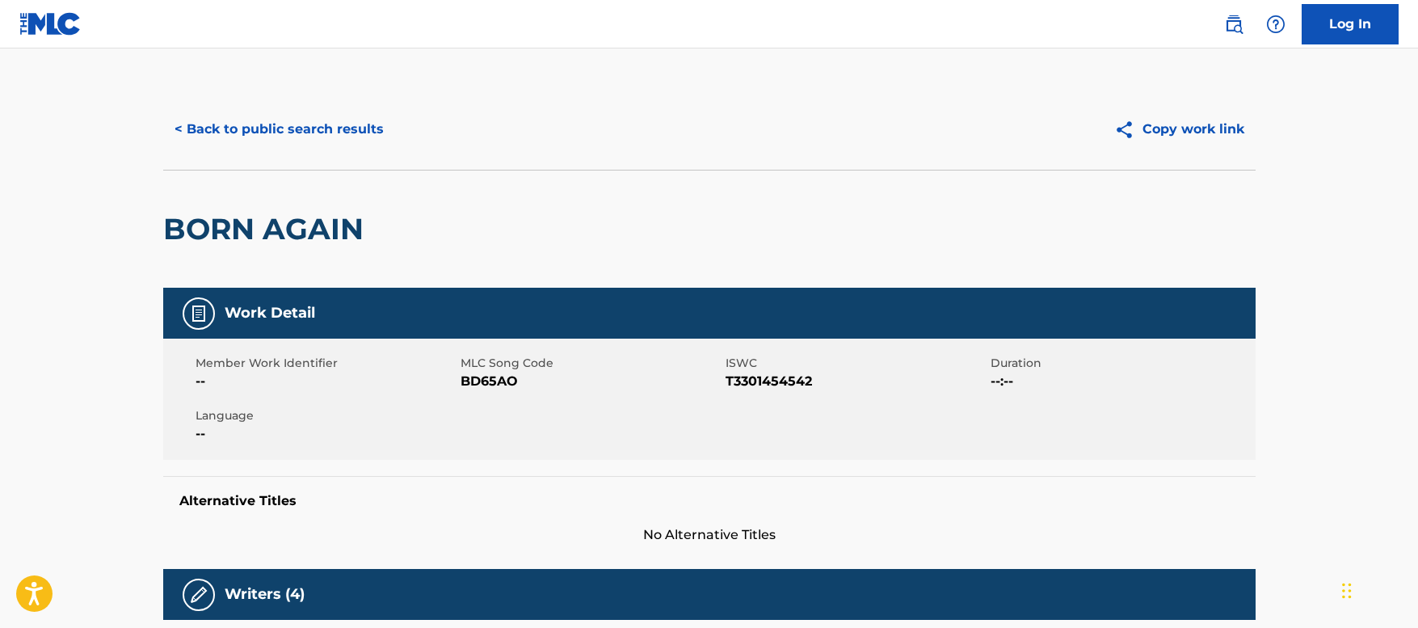
click at [308, 132] on button "< Back to public search results" at bounding box center [279, 129] width 232 height 40
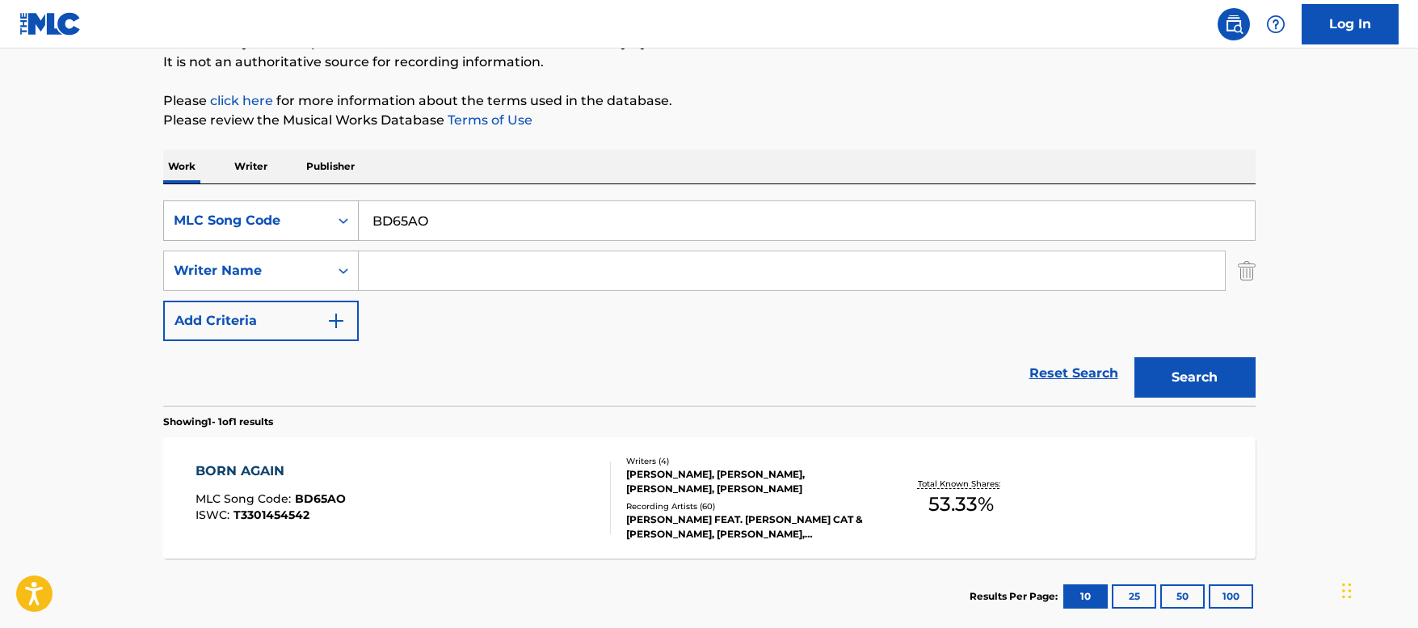
drag, startPoint x: 452, startPoint y: 217, endPoint x: 230, endPoint y: 213, distance: 221.4
click at [230, 213] on div "SearchWithCriteria7361eeb4-3892-4889-b408-52de96c7db5c MLC Song Code BD65AO" at bounding box center [709, 220] width 1093 height 40
paste input "HP8ZVA"
type input "HP8ZVA"
click at [1219, 394] on button "Search" at bounding box center [1195, 377] width 121 height 40
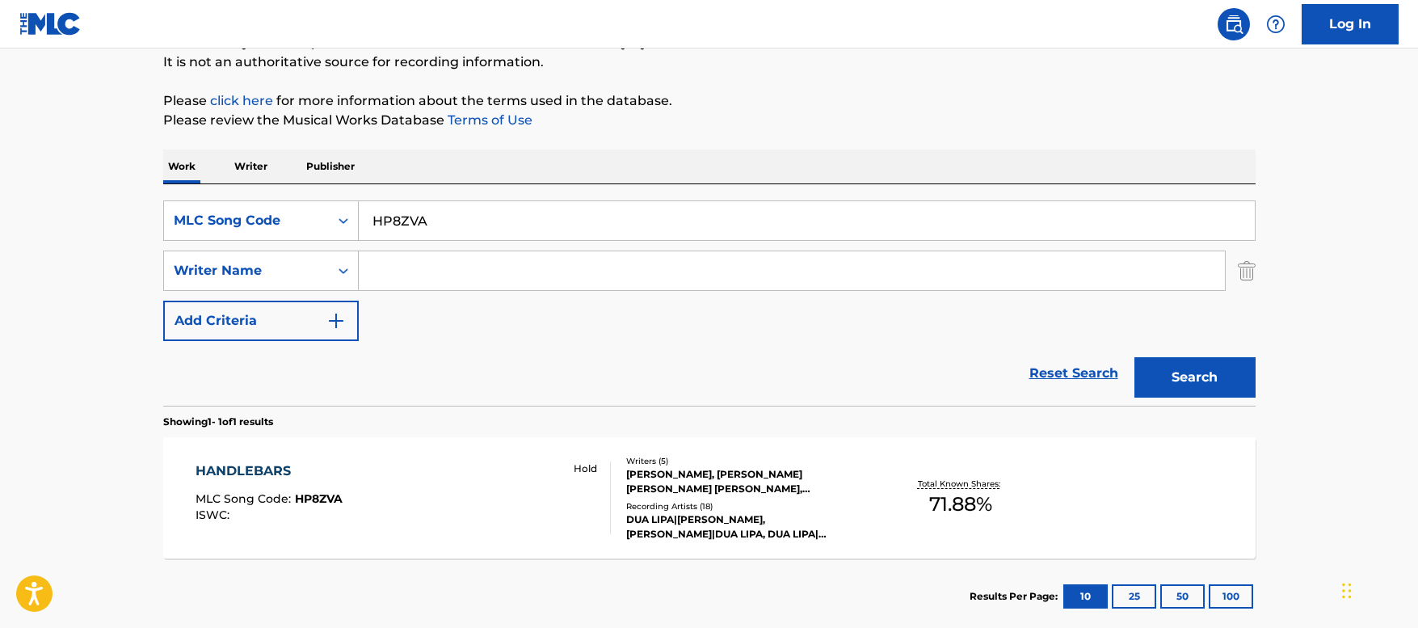
click at [445, 486] on div "HANDLEBARS MLC Song Code : HP8ZVA ISWC : Hold" at bounding box center [403, 497] width 415 height 73
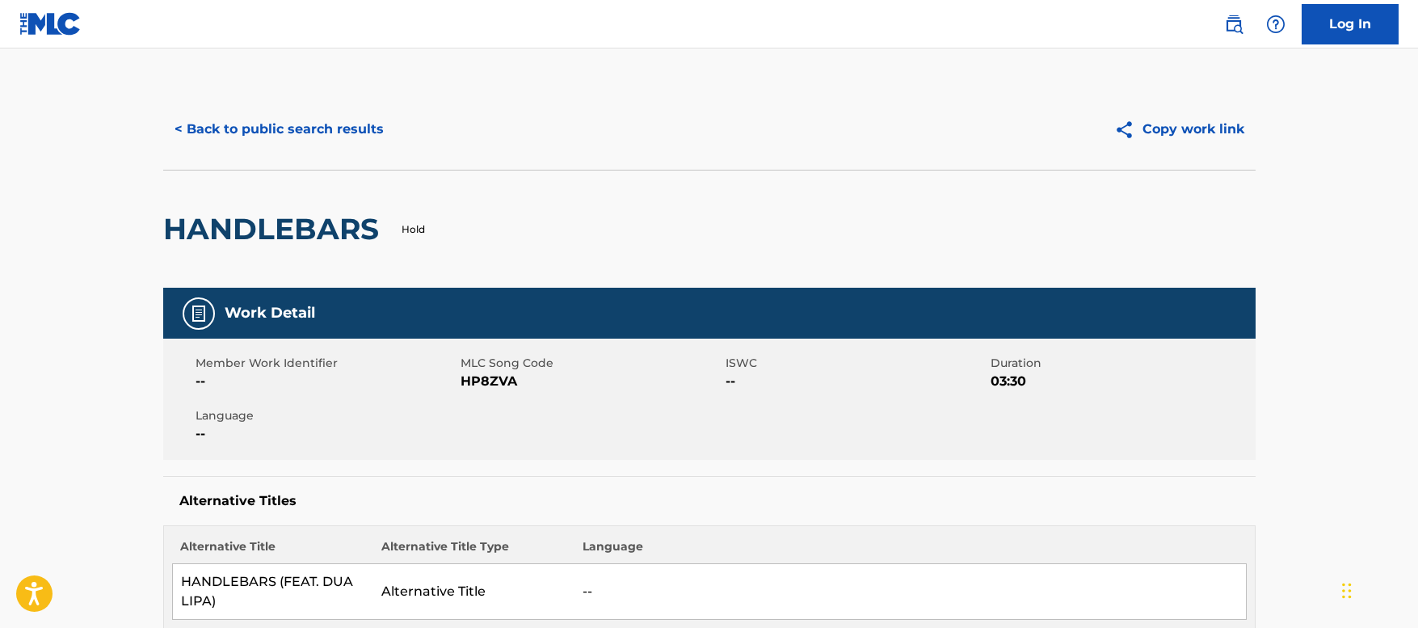
click at [300, 135] on button "< Back to public search results" at bounding box center [279, 129] width 232 height 40
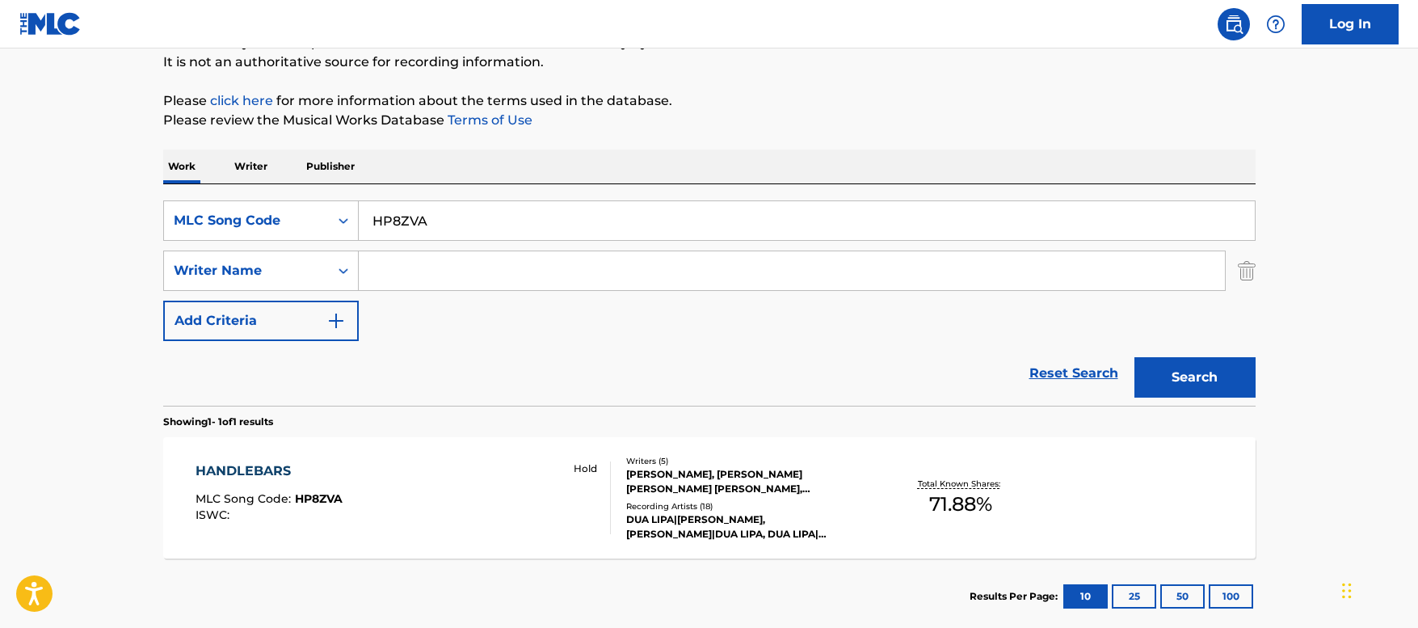
drag, startPoint x: 464, startPoint y: 217, endPoint x: 234, endPoint y: 183, distance: 232.9
click at [234, 183] on div "Work Writer Publisher SearchWithCriteria7361eeb4-3892-4889-b408-52de96c7db5c ML…" at bounding box center [709, 391] width 1093 height 485
paste input "PN8AIV"
type input "PN8AIV"
click at [1173, 366] on button "Search" at bounding box center [1195, 377] width 121 height 40
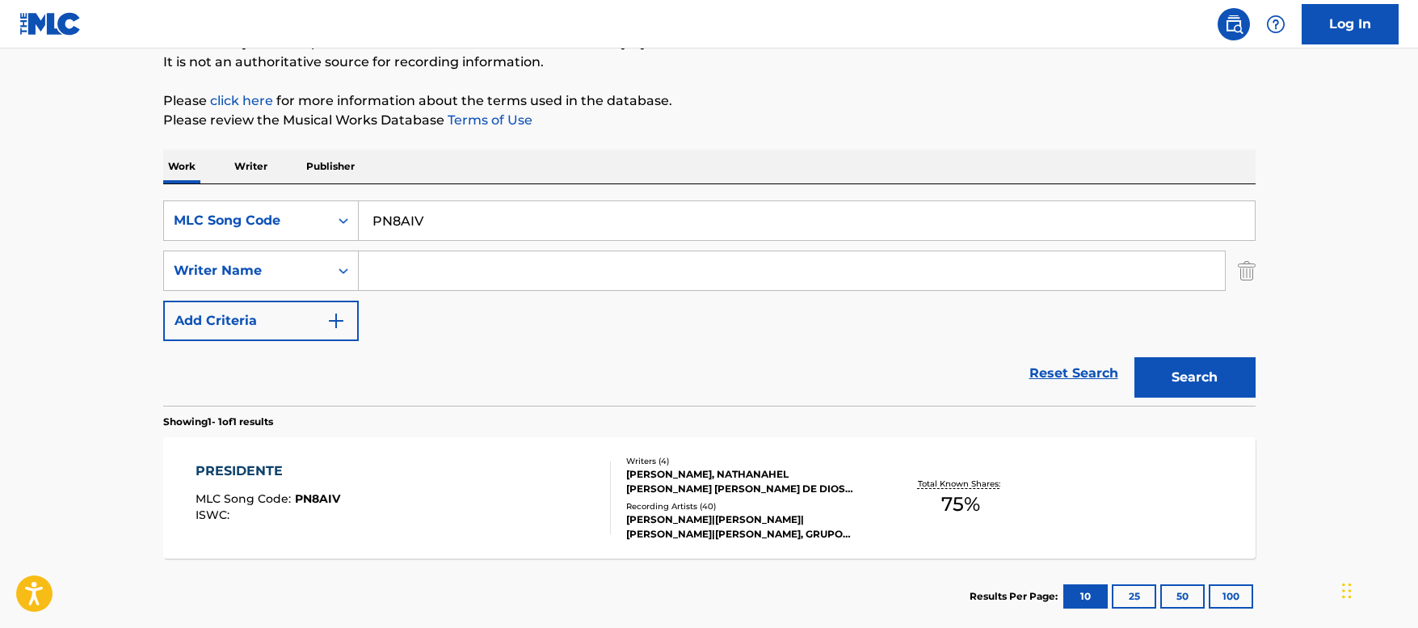
click at [418, 485] on div "PRESIDENTE MLC Song Code : PN8AIV ISWC :" at bounding box center [403, 497] width 415 height 73
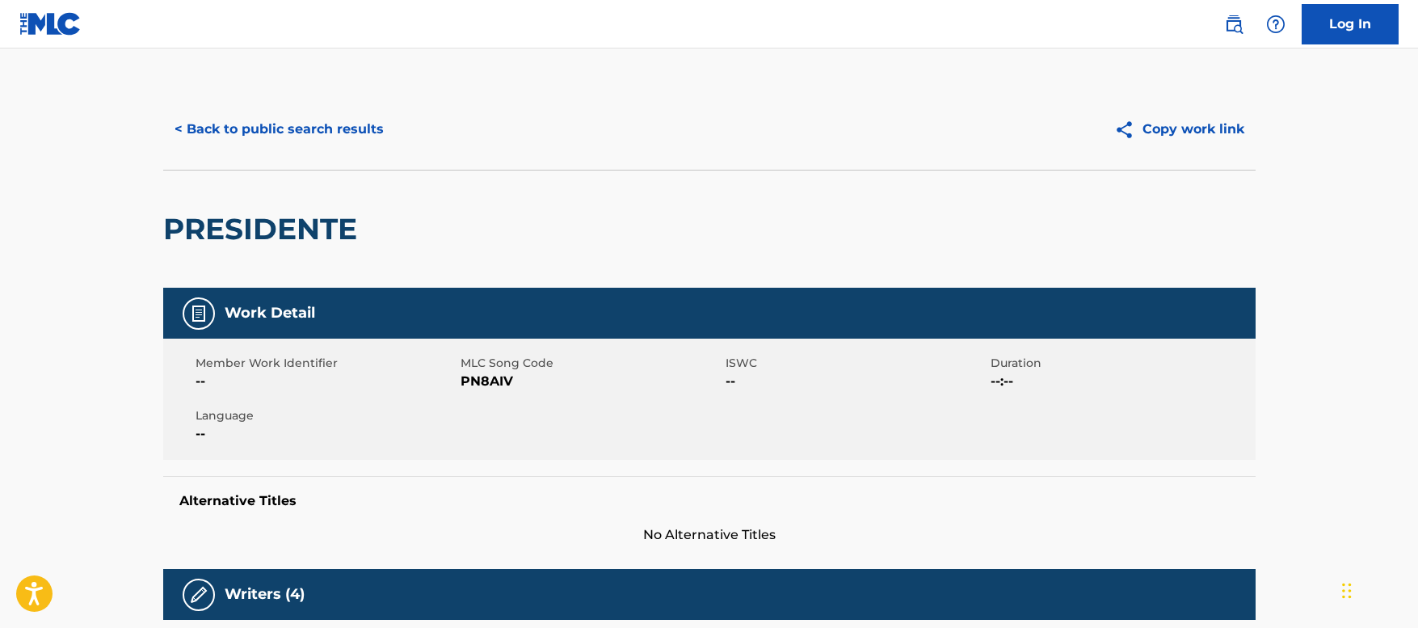
click at [292, 120] on button "< Back to public search results" at bounding box center [279, 129] width 232 height 40
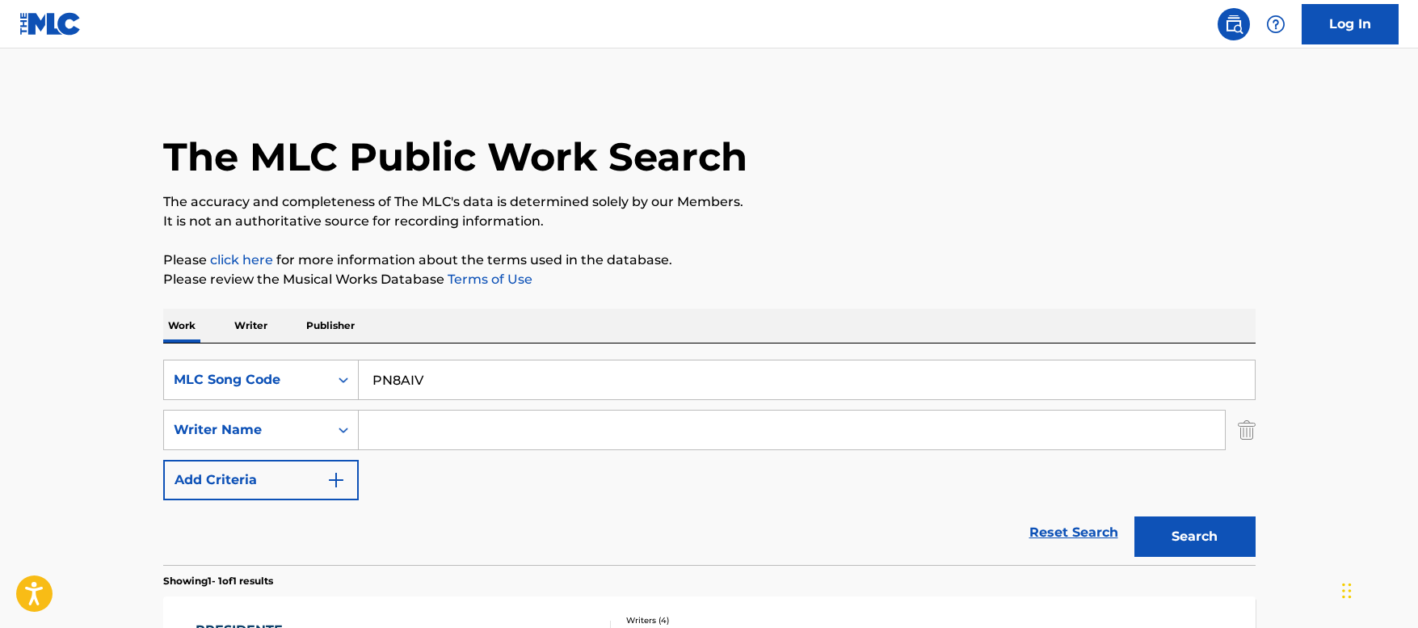
scroll to position [159, 0]
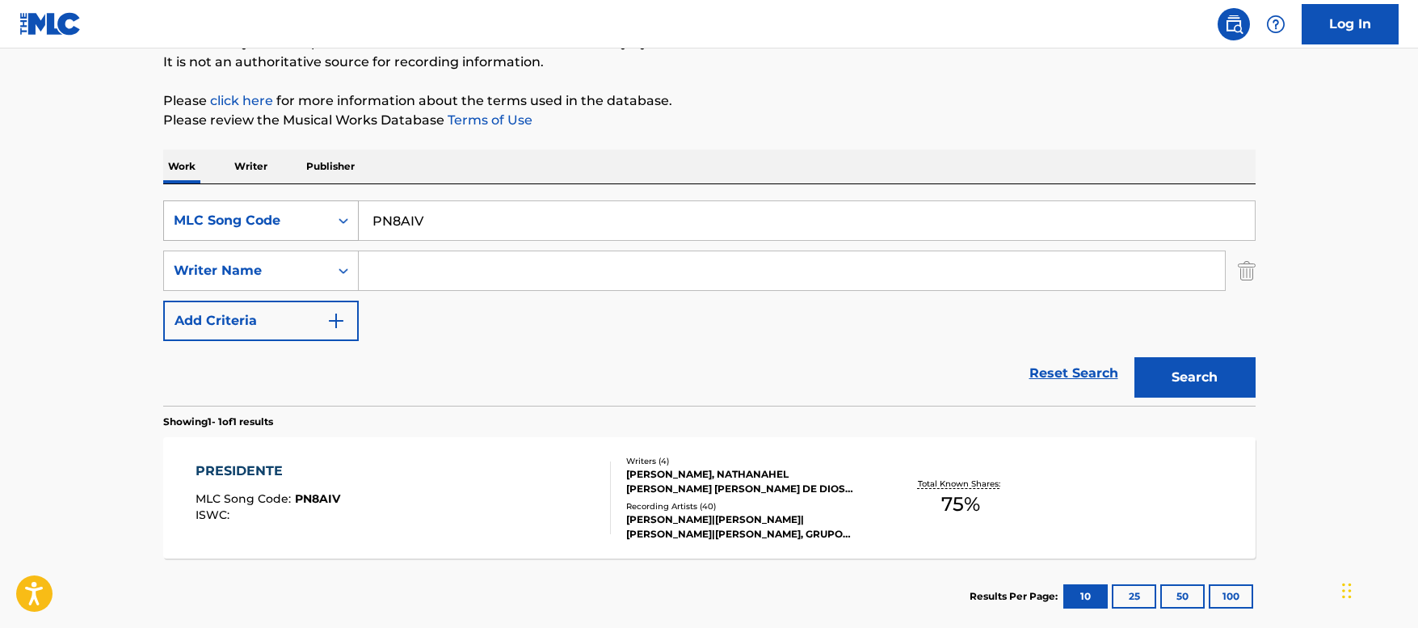
drag, startPoint x: 453, startPoint y: 225, endPoint x: 218, endPoint y: 205, distance: 235.1
click at [218, 205] on div "SearchWithCriteria7361eeb4-3892-4889-b408-52de96c7db5c MLC Song Code PN8AIV" at bounding box center [709, 220] width 1093 height 40
paste input "RO4J3L"
type input "RO4J3L"
click at [1189, 369] on button "Search" at bounding box center [1195, 377] width 121 height 40
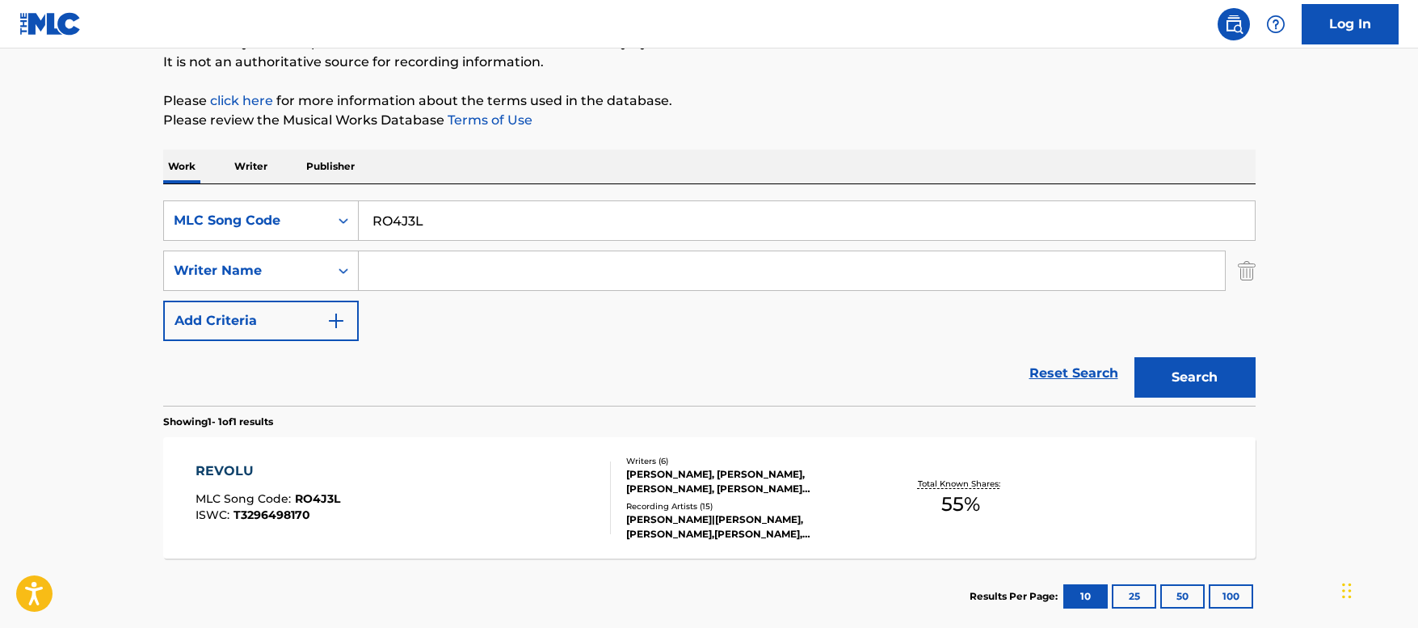
click at [516, 479] on div "REVOLU MLC Song Code : RO4J3L ISWC : T3296498170" at bounding box center [403, 497] width 415 height 73
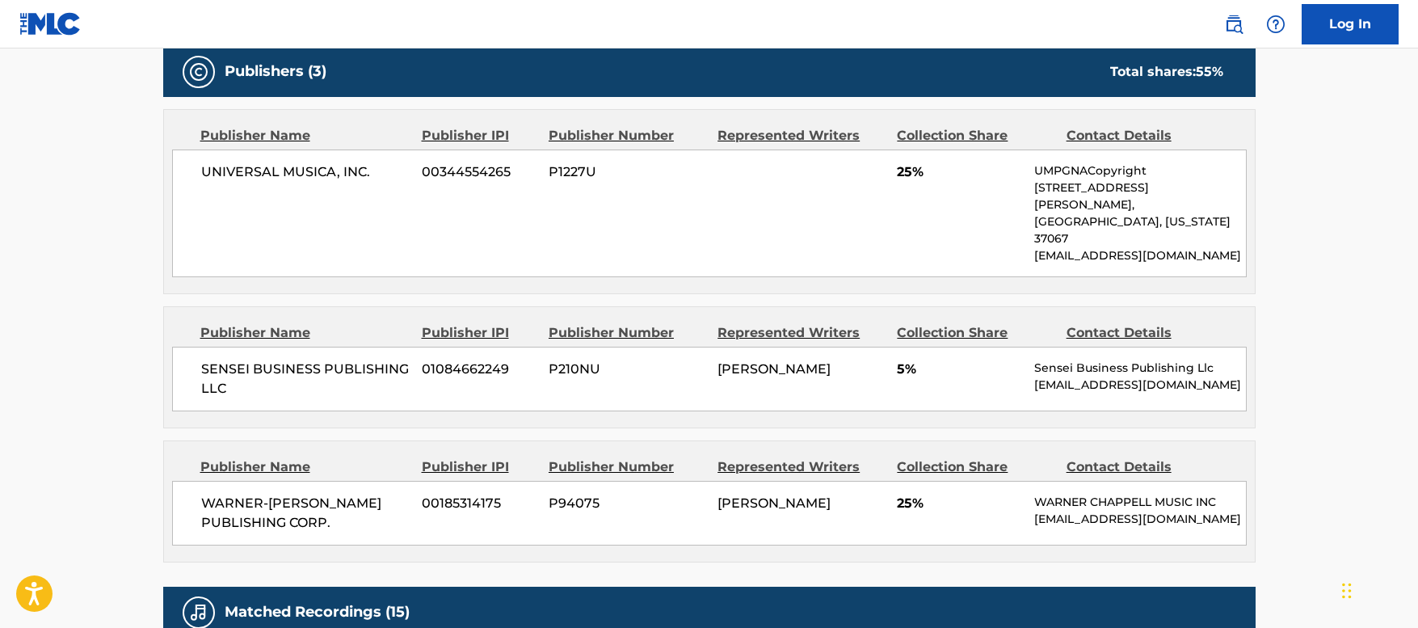
scroll to position [808, 0]
